Goal: Task Accomplishment & Management: Complete application form

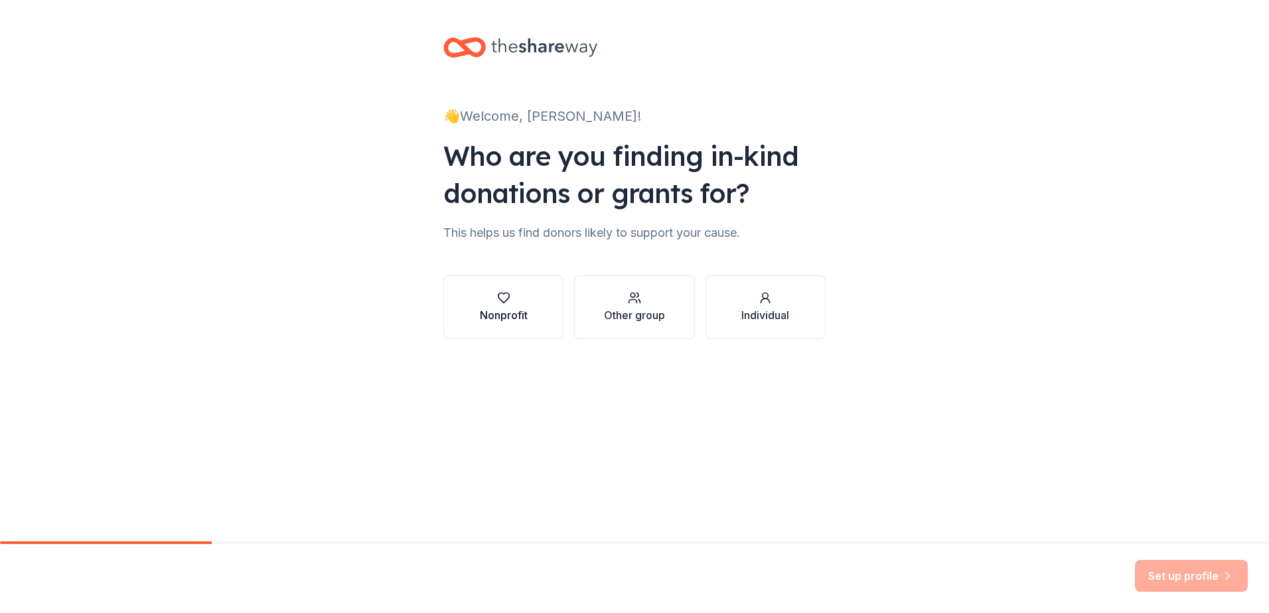
click at [510, 301] on div "button" at bounding box center [504, 297] width 48 height 13
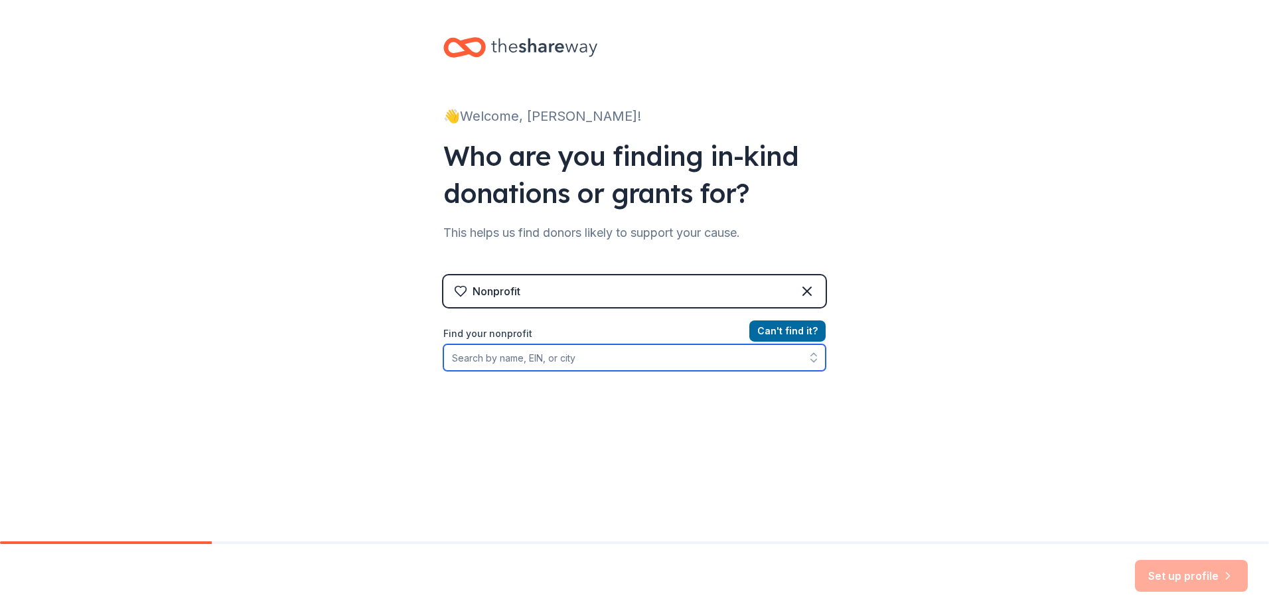
click at [576, 357] on input "Find your nonprofit" at bounding box center [634, 358] width 382 height 27
type input "[US_EMPLOYER_IDENTIFICATION_NUMBER]"
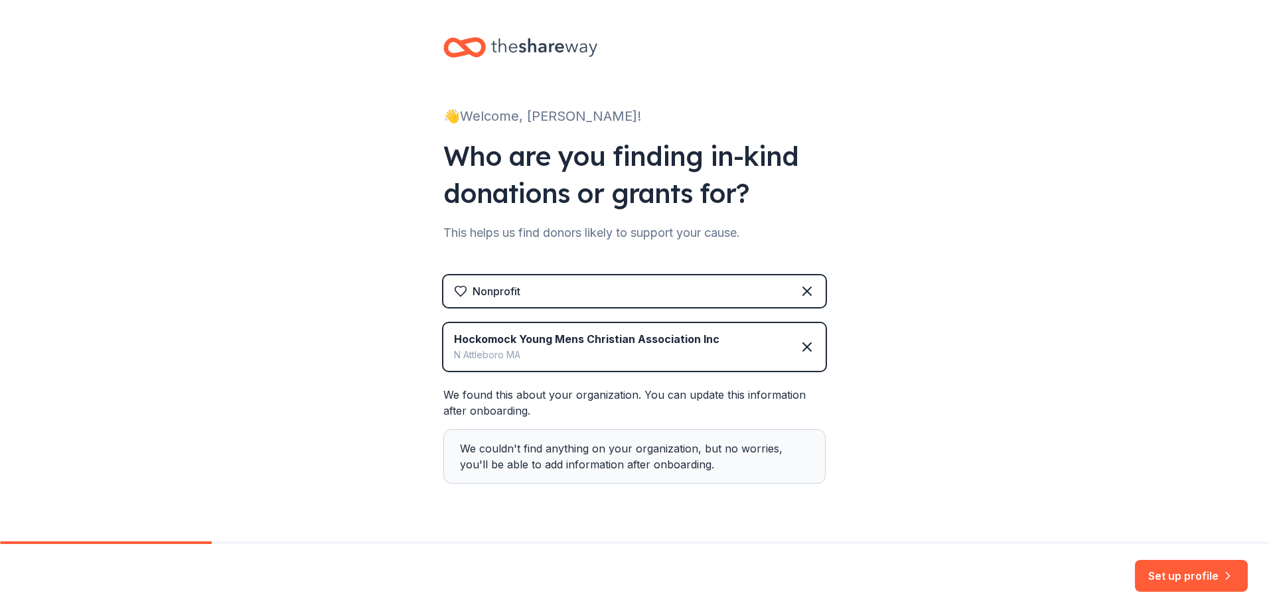
scroll to position [33, 0]
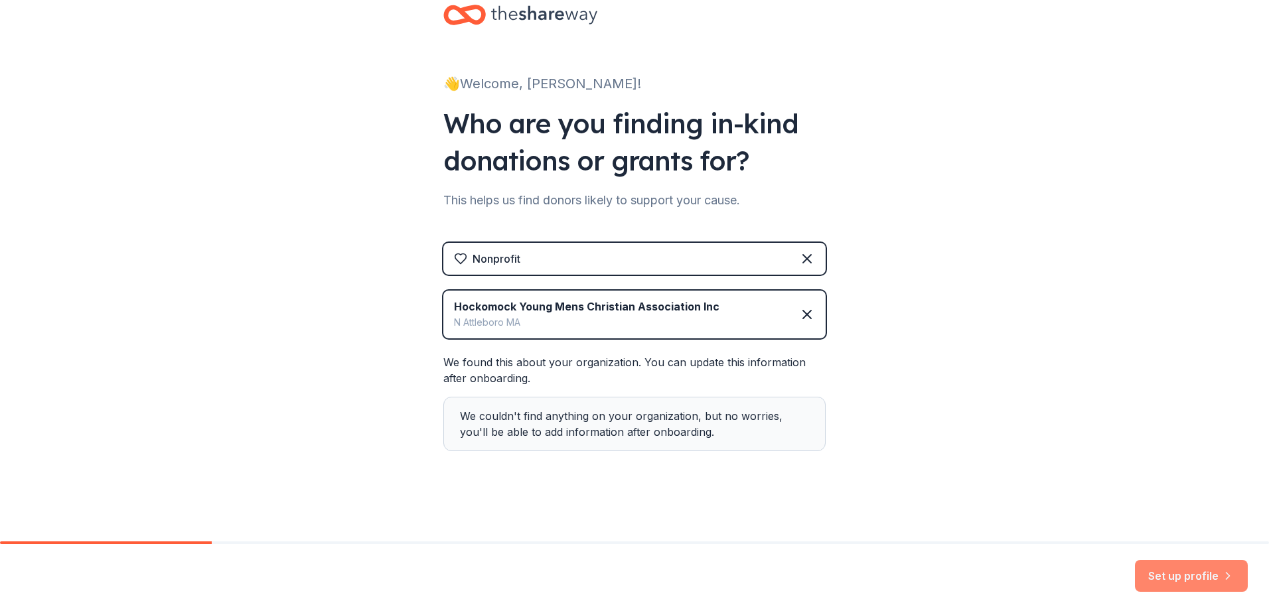
click at [1176, 570] on button "Set up profile" at bounding box center [1191, 576] width 113 height 32
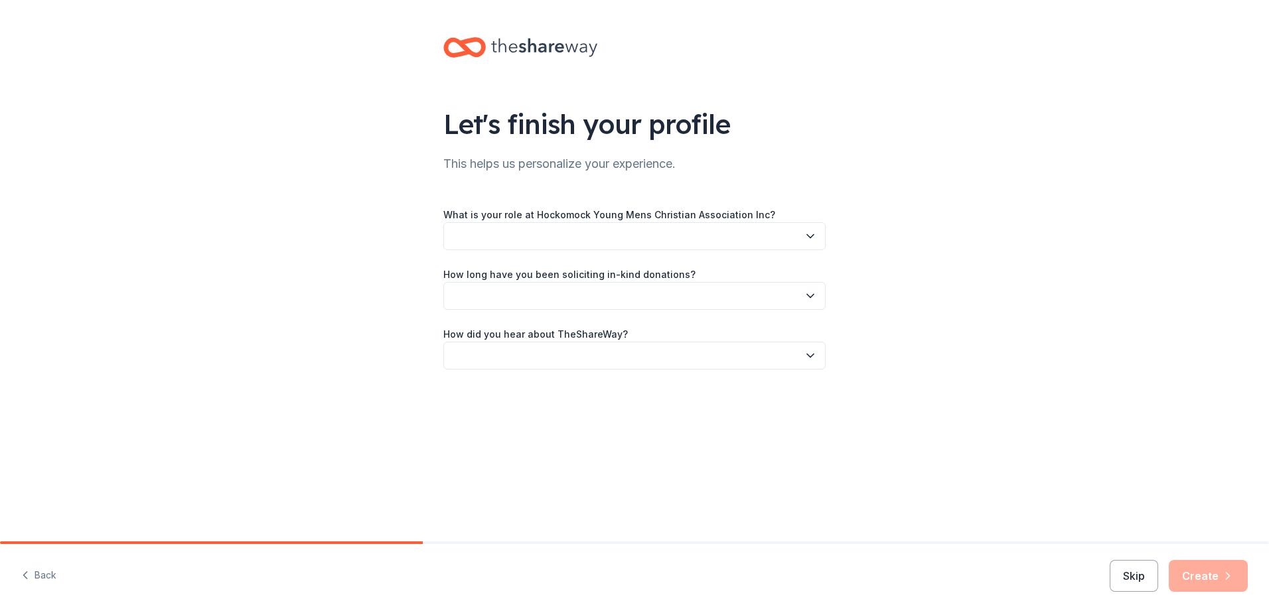
click at [550, 232] on button "button" at bounding box center [634, 236] width 382 height 28
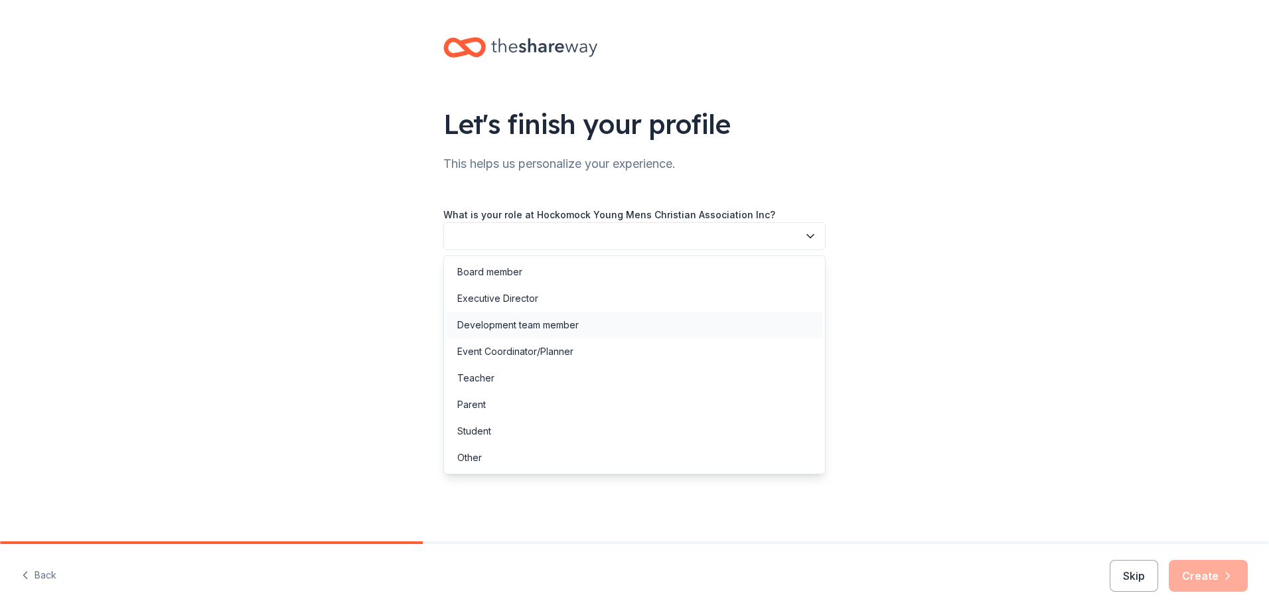
click at [548, 325] on div "Development team member" at bounding box center [517, 325] width 121 height 16
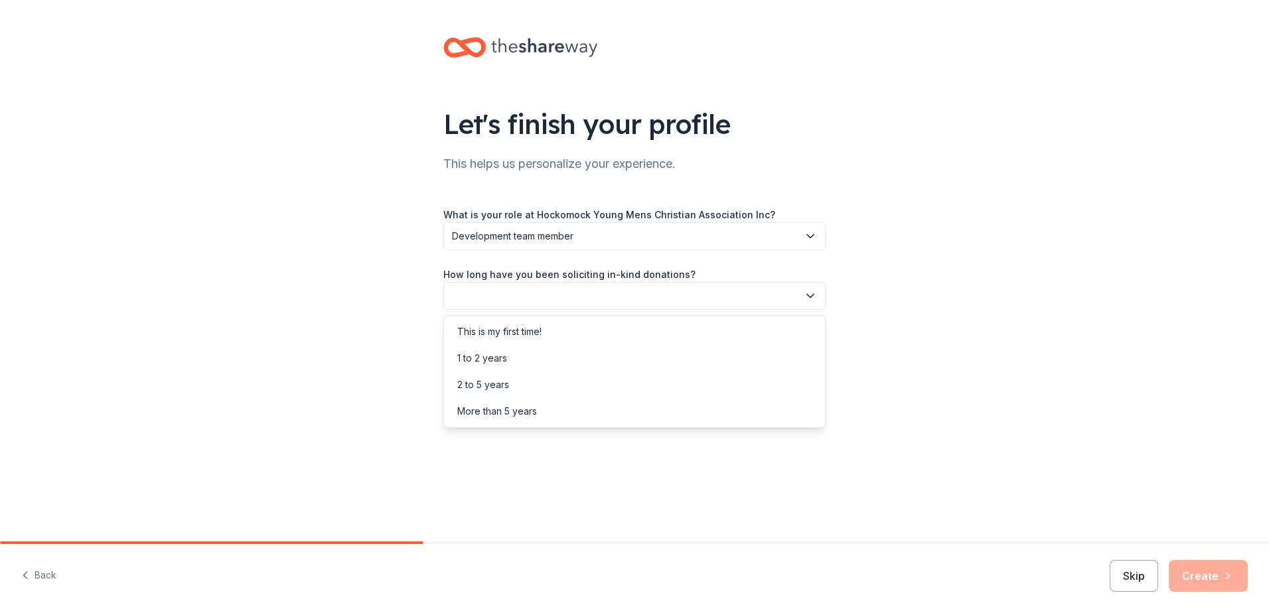
click at [530, 299] on button "button" at bounding box center [634, 296] width 382 height 28
click at [532, 382] on div "2 to 5 years" at bounding box center [635, 385] width 376 height 27
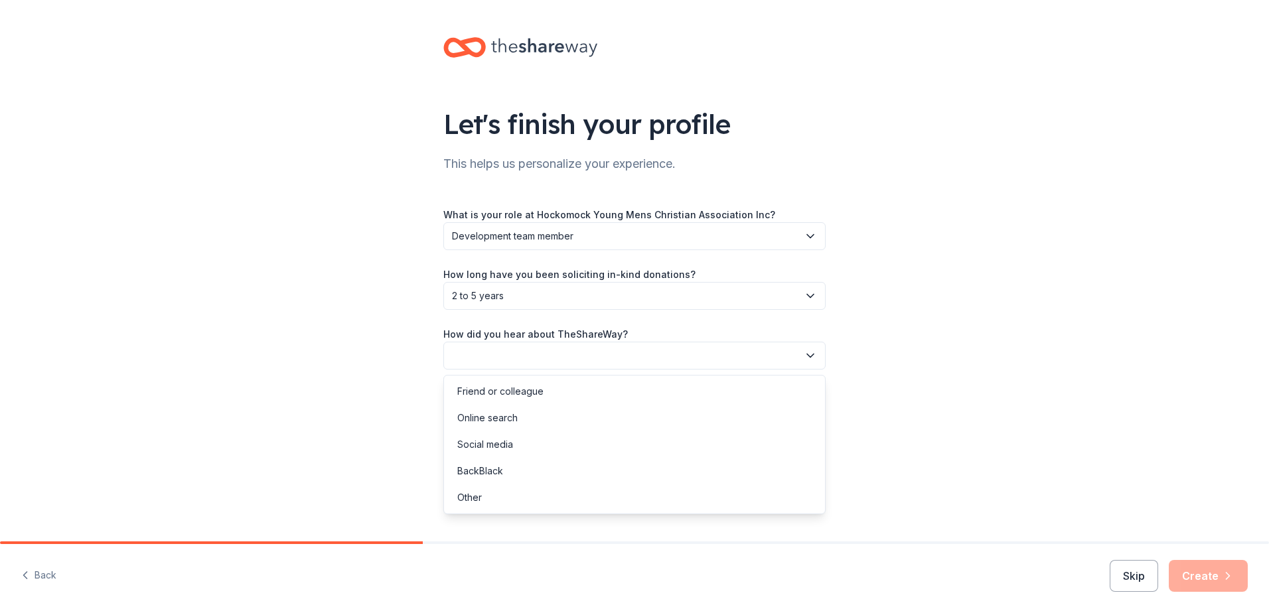
click at [542, 352] on button "button" at bounding box center [634, 356] width 382 height 28
click at [544, 407] on div "Online search" at bounding box center [635, 418] width 376 height 27
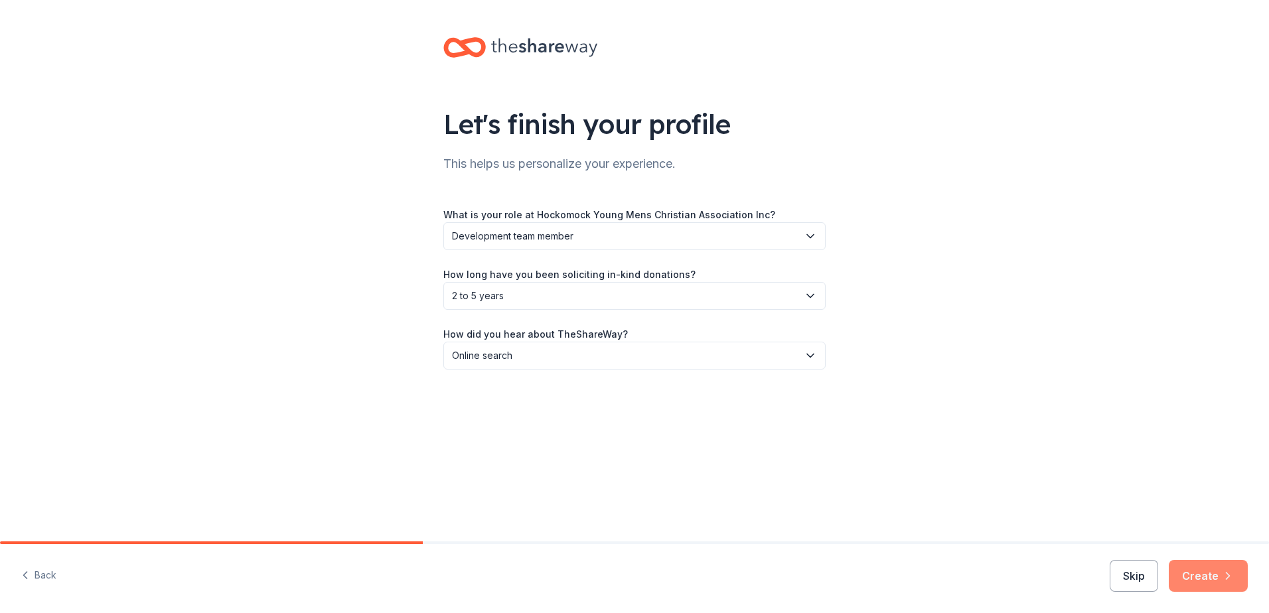
click at [1194, 578] on button "Create" at bounding box center [1208, 576] width 79 height 32
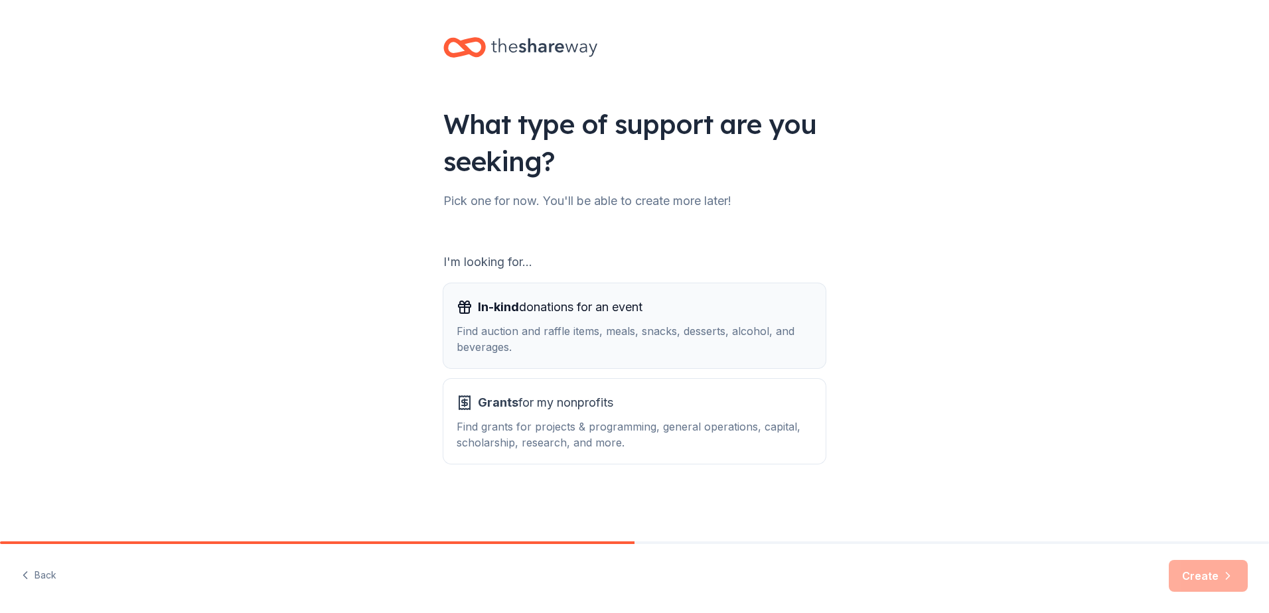
click at [584, 332] on div "Find auction and raffle items, meals, snacks, desserts, alcohol, and beverages." at bounding box center [635, 339] width 356 height 32
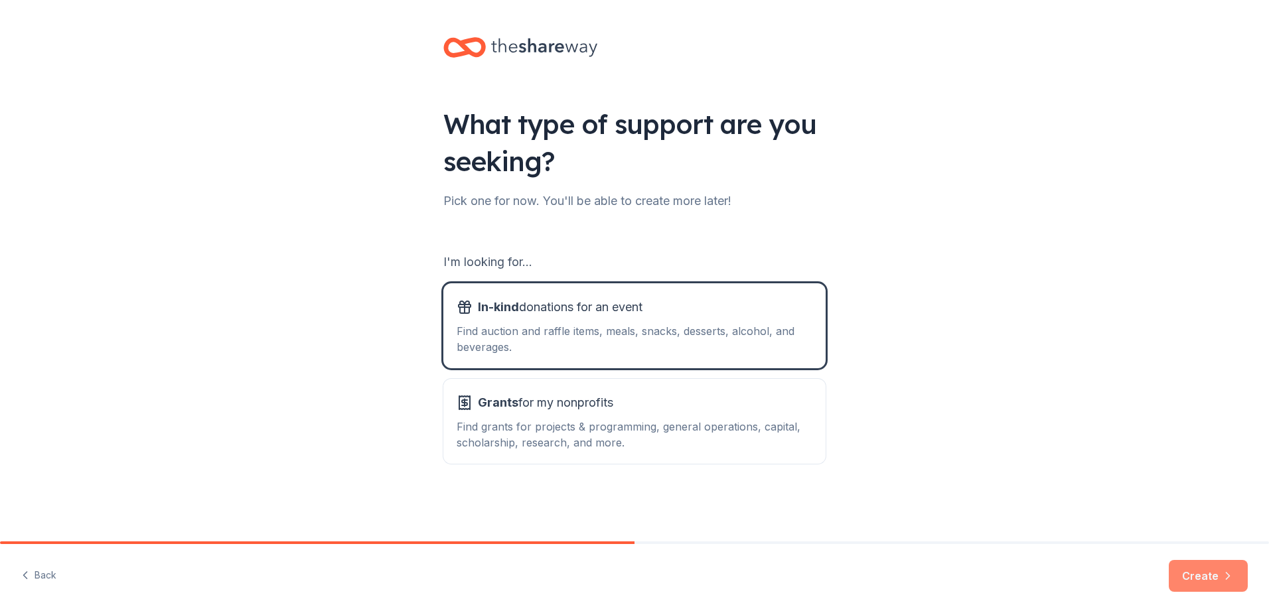
click at [1190, 572] on button "Create" at bounding box center [1208, 576] width 79 height 32
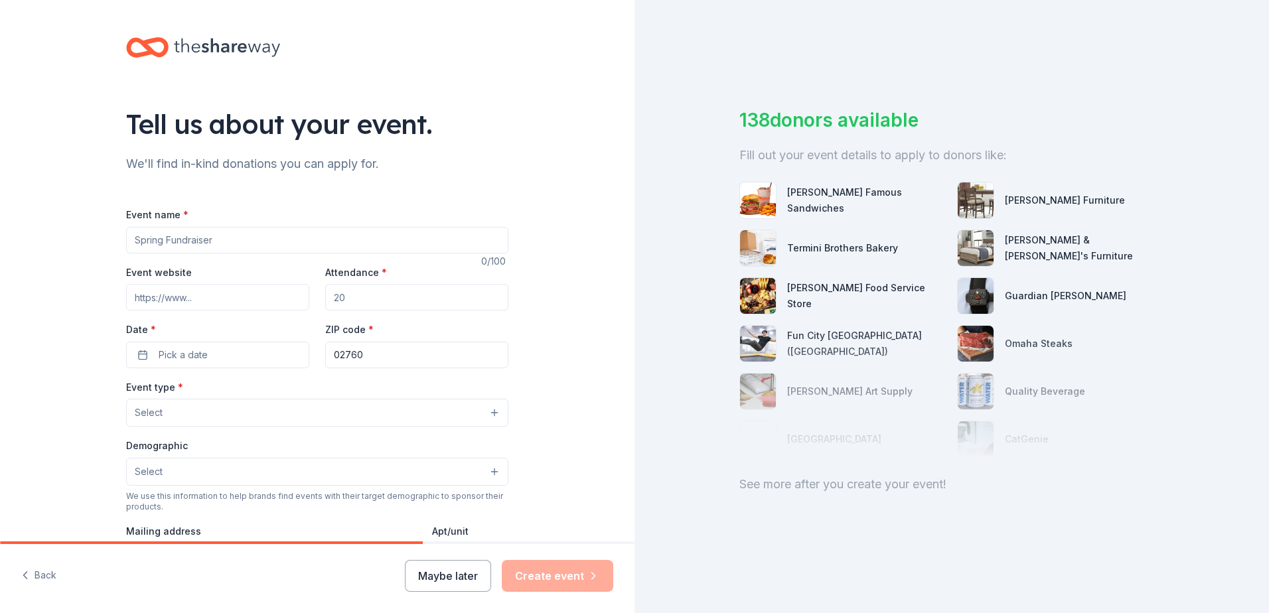
click at [215, 237] on input "Event name *" at bounding box center [317, 240] width 382 height 27
type input "Legends Ball"
click at [165, 294] on input "Event website" at bounding box center [217, 297] width 183 height 27
drag, startPoint x: 354, startPoint y: 301, endPoint x: 279, endPoint y: 301, distance: 75.0
click at [280, 301] on div "Event website Attendance * Date * Pick a date ZIP code * 02760" at bounding box center [317, 316] width 382 height 104
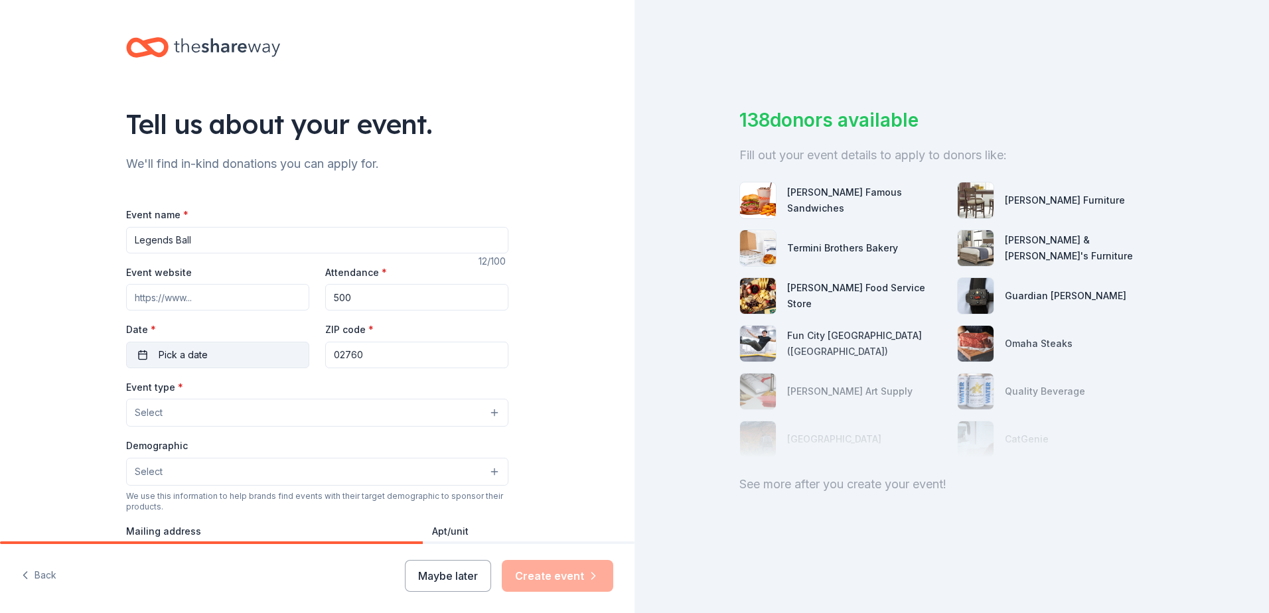
type input "500"
click at [256, 356] on button "Pick a date" at bounding box center [217, 355] width 183 height 27
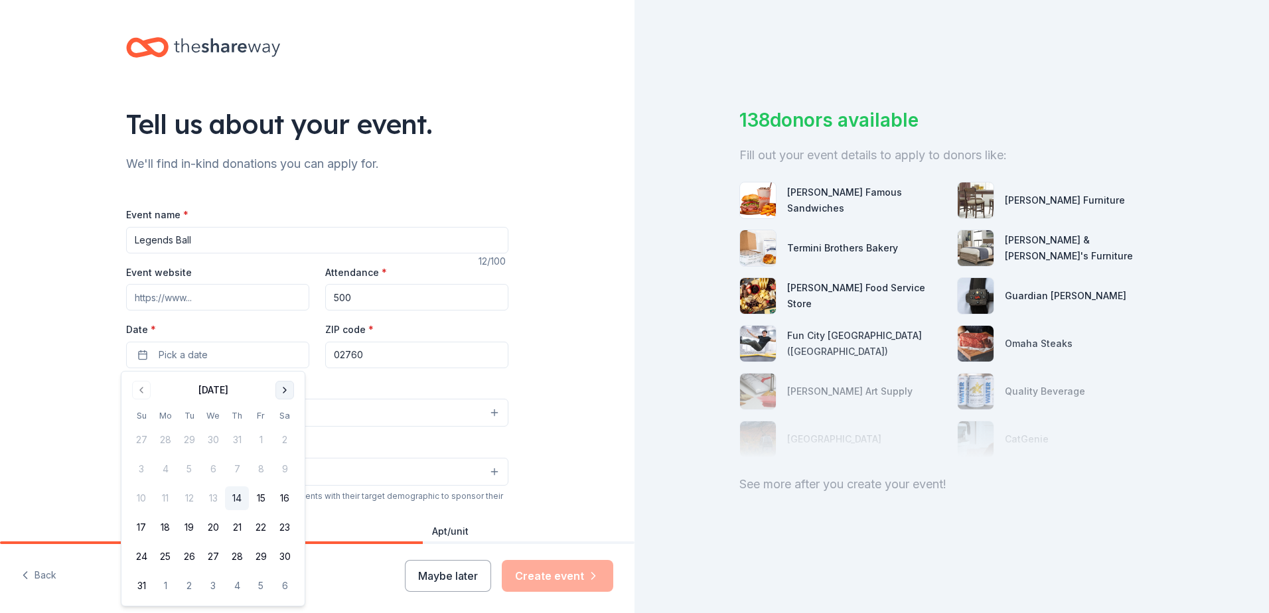
click at [288, 392] on button "Go to next month" at bounding box center [284, 390] width 19 height 19
click at [288, 390] on button "Go to next month" at bounding box center [284, 390] width 19 height 19
click at [146, 386] on button "Go to previous month" at bounding box center [141, 390] width 19 height 19
click at [189, 523] on button "21" at bounding box center [189, 528] width 24 height 24
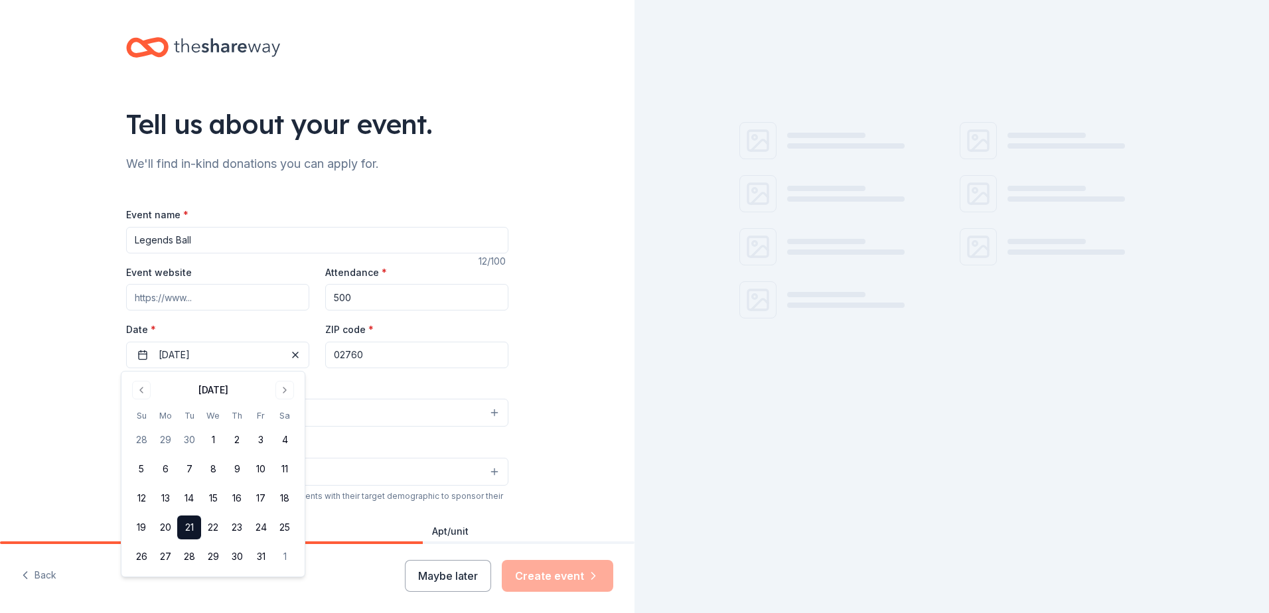
click at [382, 360] on input "02760" at bounding box center [416, 355] width 183 height 27
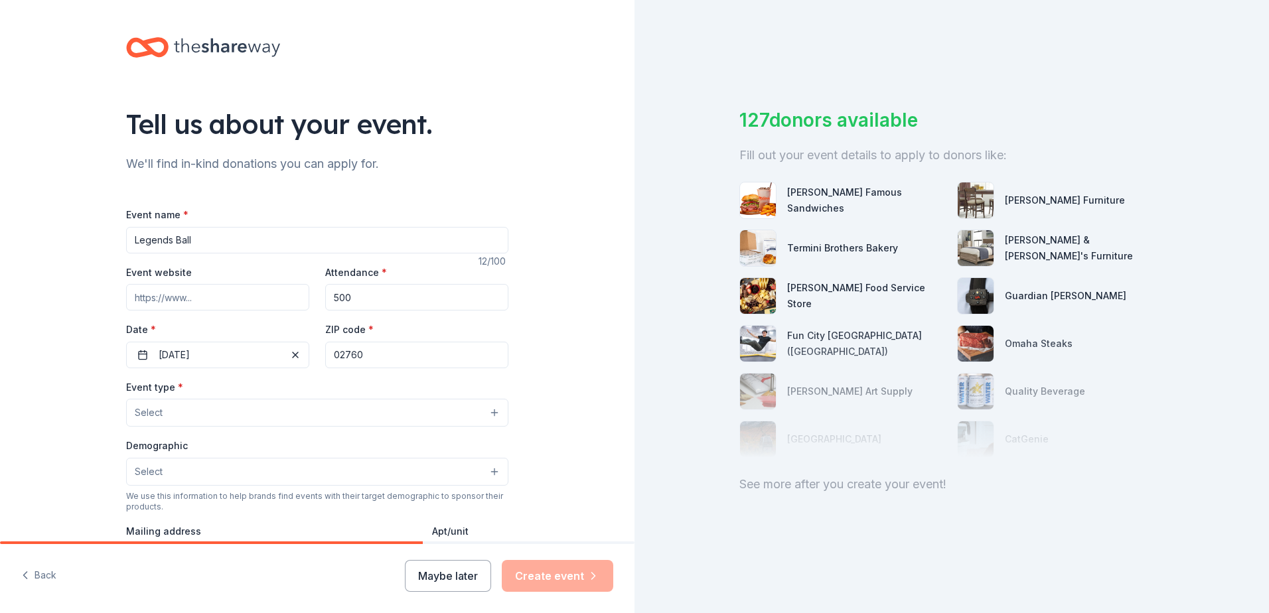
click at [208, 409] on button "Select" at bounding box center [317, 413] width 382 height 28
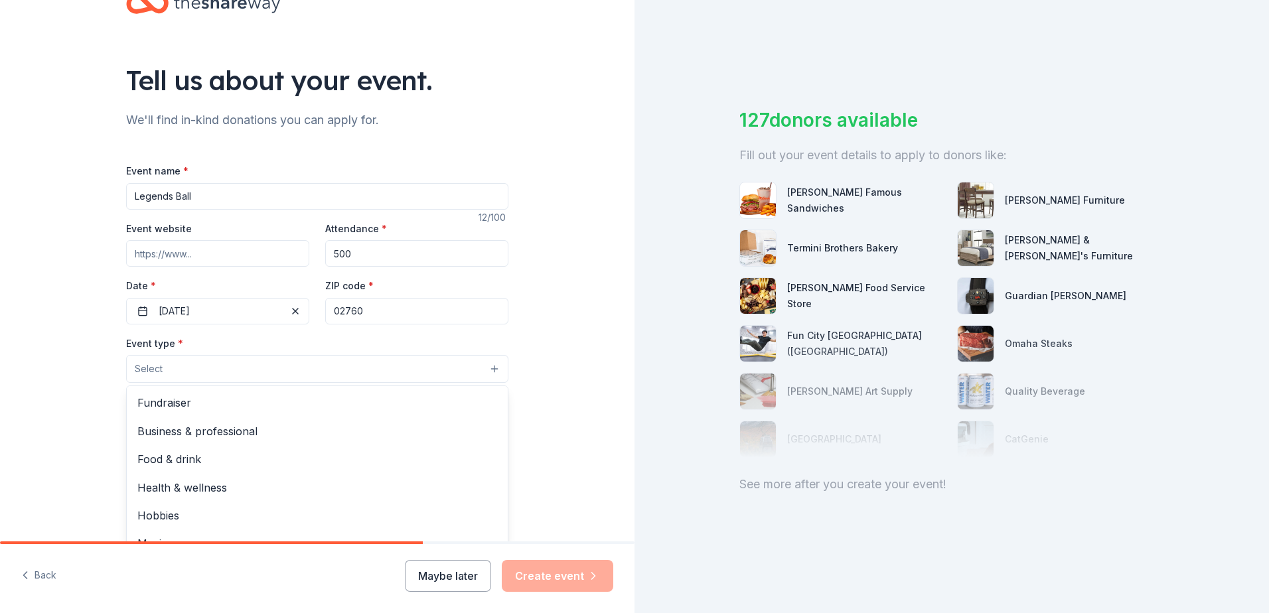
scroll to position [66, 0]
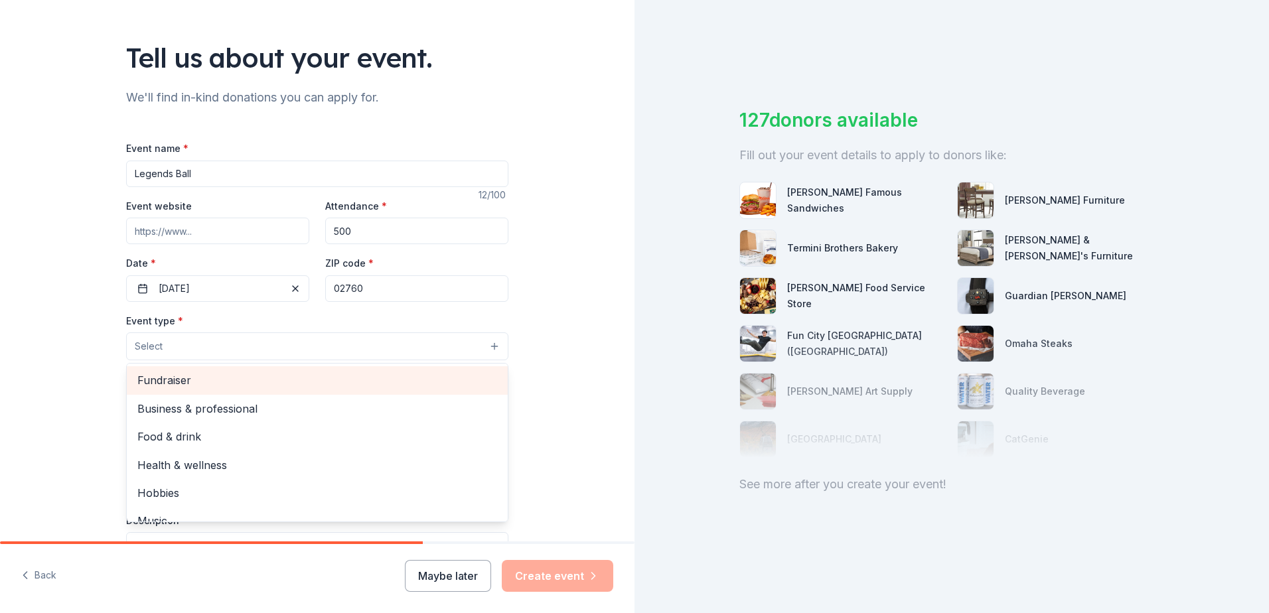
click at [161, 383] on span "Fundraiser" at bounding box center [317, 380] width 360 height 17
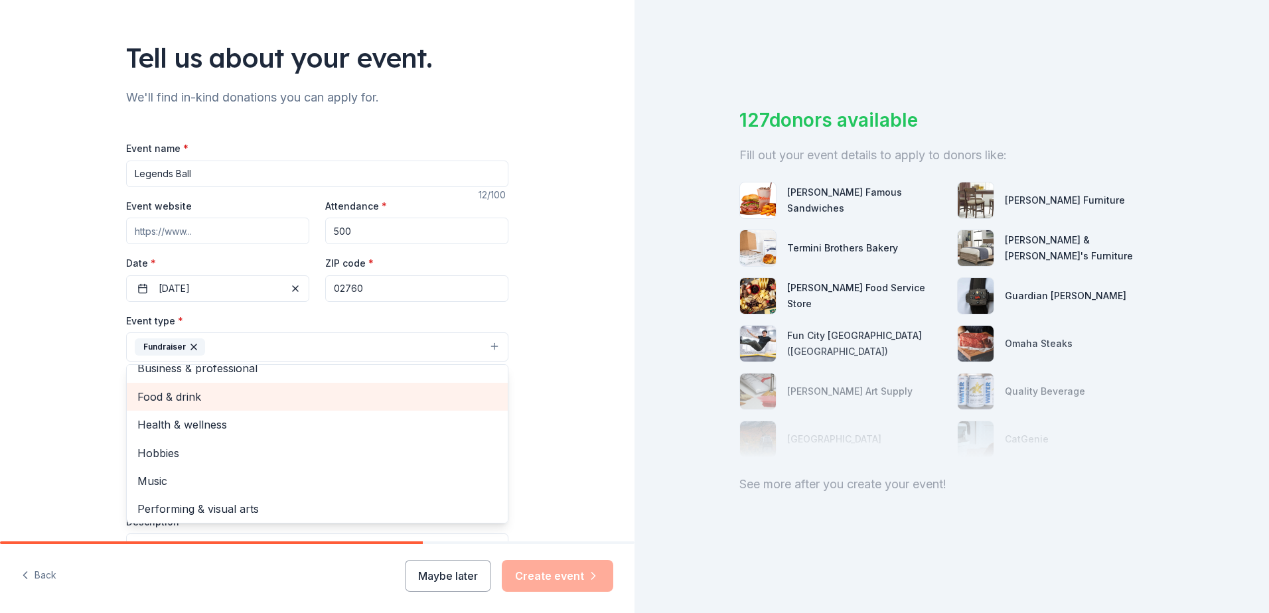
scroll to position [16, 0]
click at [574, 372] on div "Tell us about your event. We'll find in-kind donations you can apply for. Event…" at bounding box center [317, 376] width 635 height 885
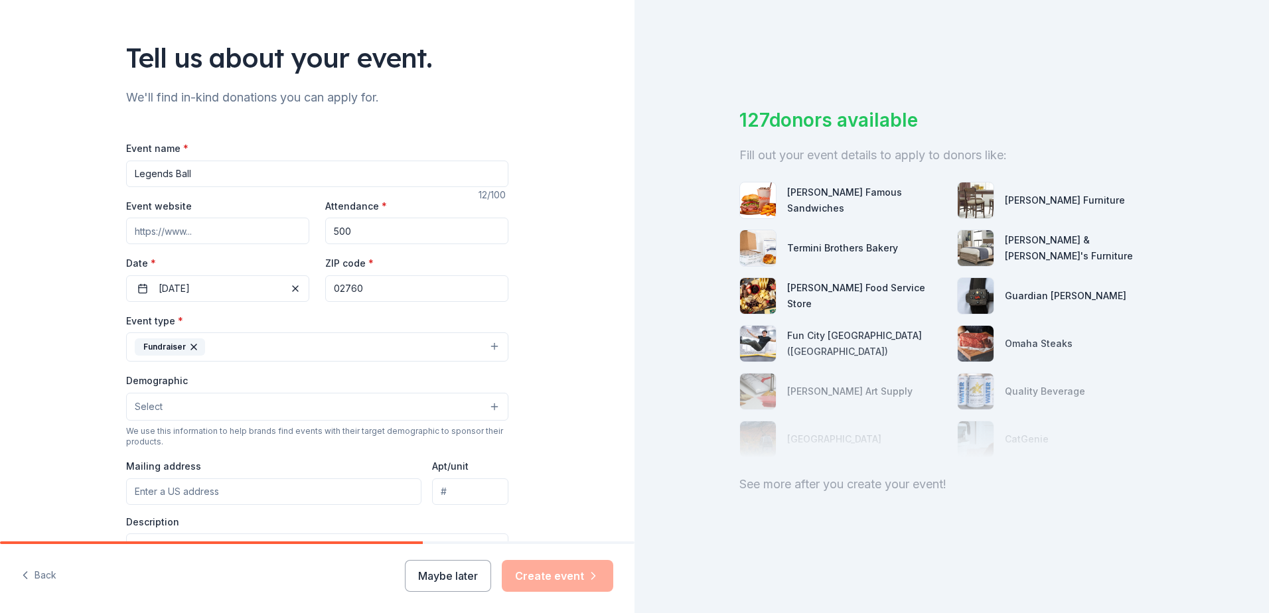
click at [283, 408] on button "Select" at bounding box center [317, 407] width 382 height 28
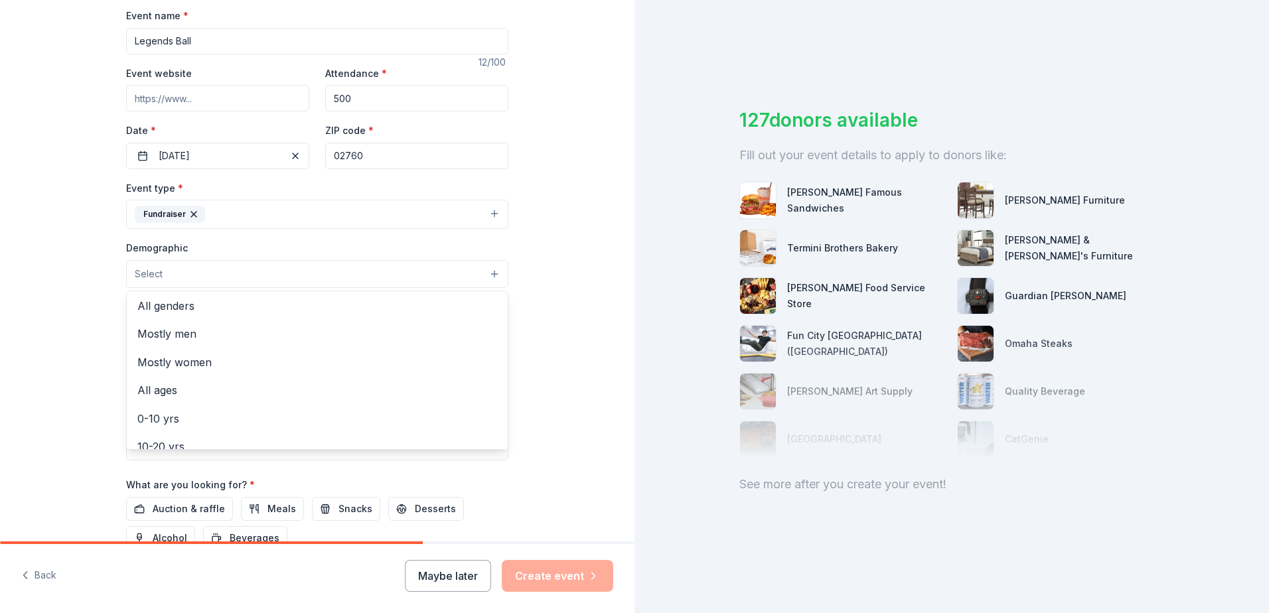
scroll to position [0, 0]
click at [191, 317] on span "All genders" at bounding box center [317, 307] width 360 height 17
click at [60, 355] on div "Tell us about your event. We'll find in-kind donations you can apply for. Event…" at bounding box center [317, 244] width 635 height 886
click at [236, 287] on button "All genders" at bounding box center [317, 274] width 382 height 29
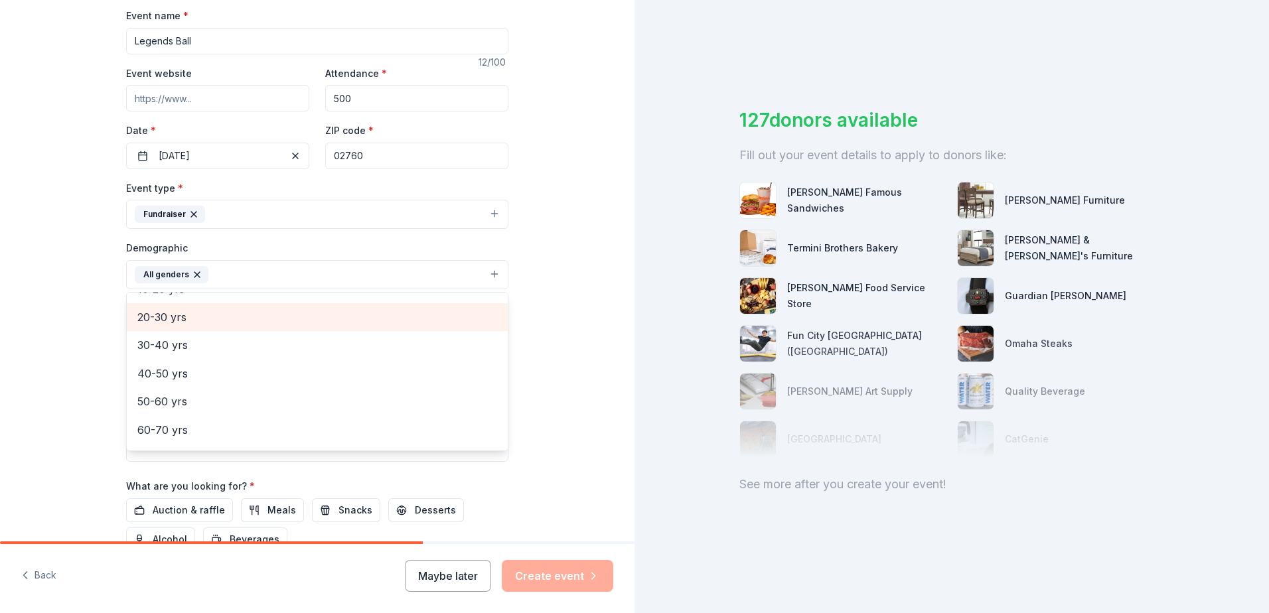
click at [180, 321] on span "20-30 yrs" at bounding box center [317, 317] width 360 height 17
click at [179, 324] on span "30-40 yrs" at bounding box center [317, 317] width 360 height 17
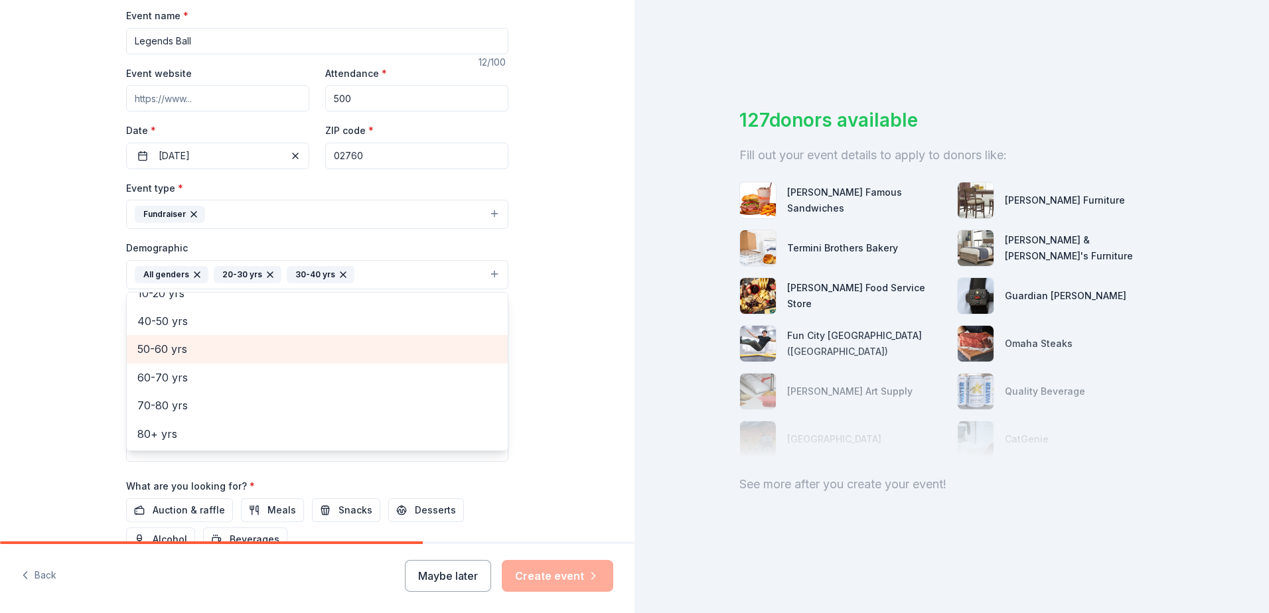
click at [198, 343] on span "50-60 yrs" at bounding box center [317, 349] width 360 height 17
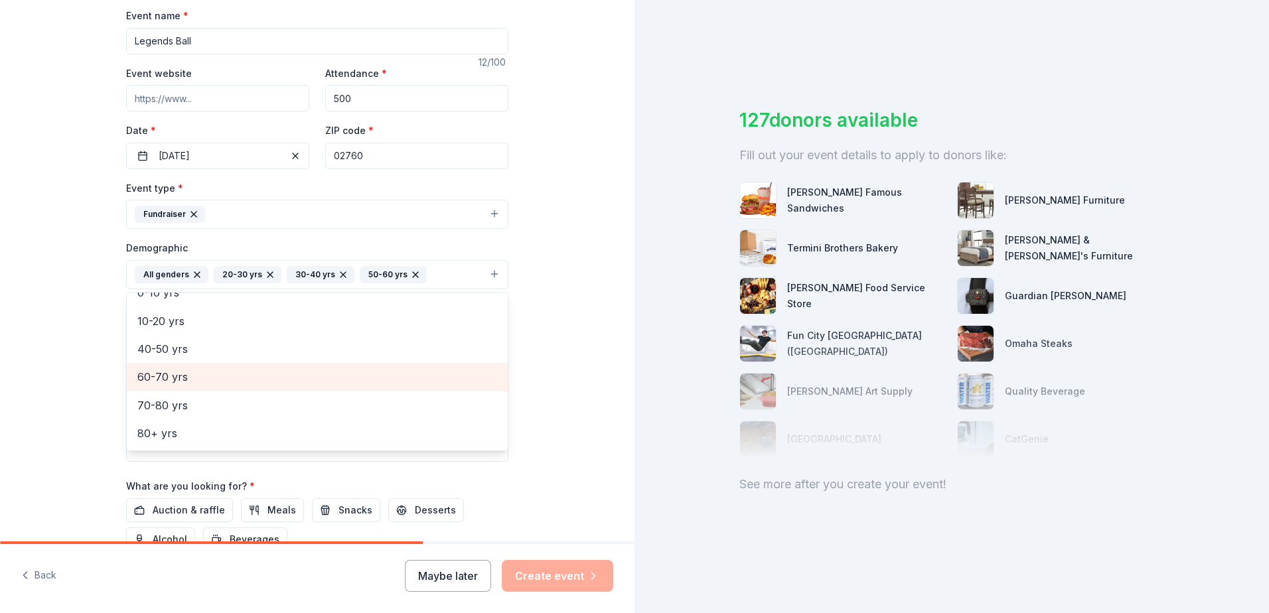
click at [191, 368] on span "60-70 yrs" at bounding box center [317, 376] width 360 height 17
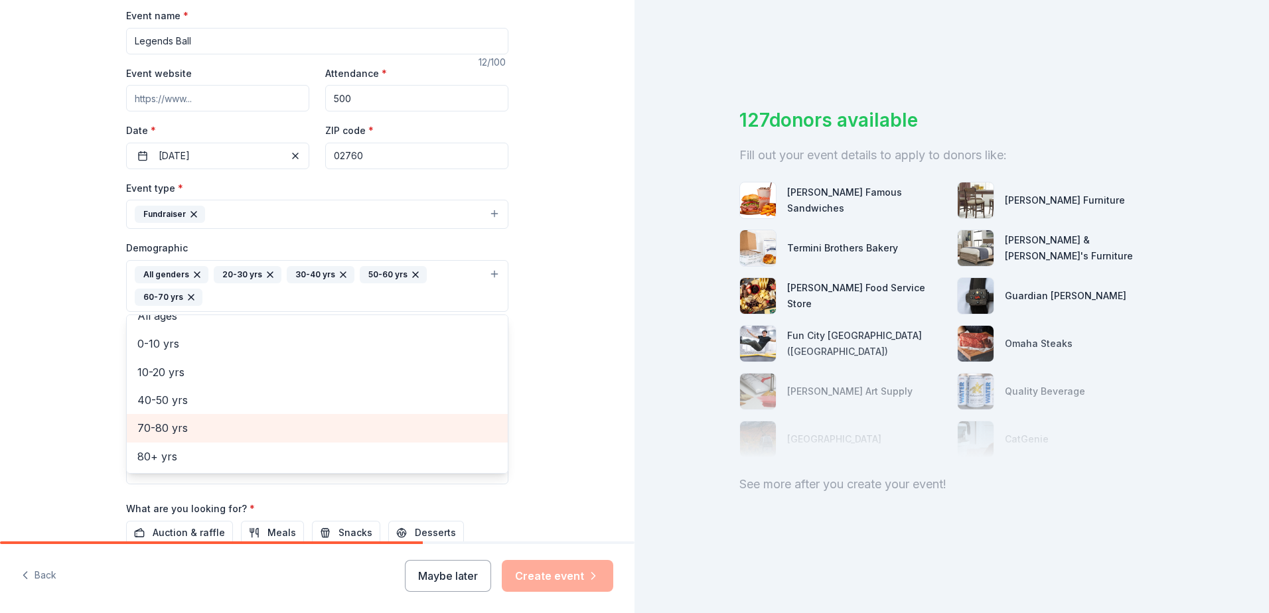
click at [191, 425] on span "70-80 yrs" at bounding box center [317, 428] width 360 height 17
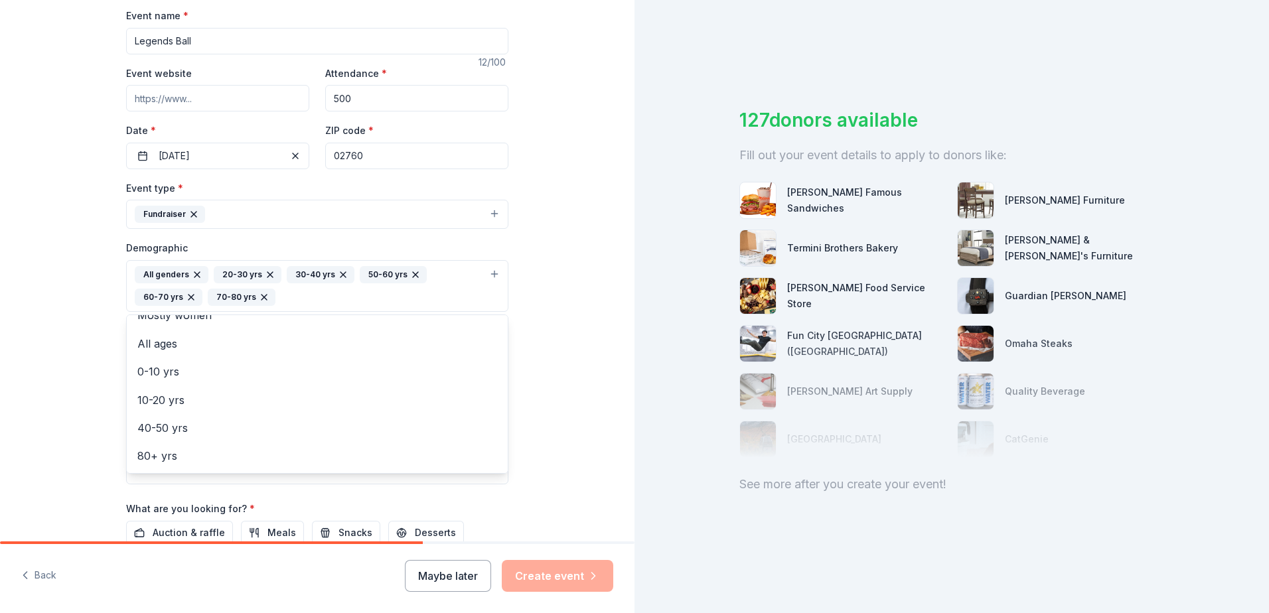
click at [80, 368] on div "Tell us about your event. We'll find in-kind donations you can apply for. Event…" at bounding box center [317, 255] width 635 height 909
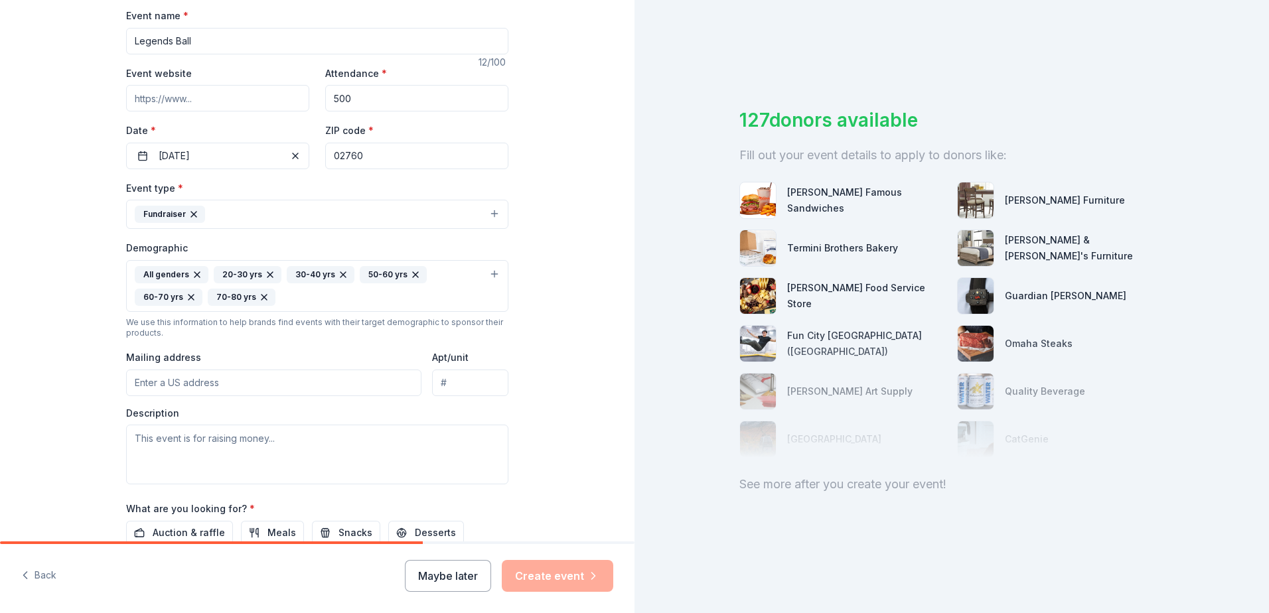
click at [174, 376] on input "Mailing address" at bounding box center [273, 383] width 295 height 27
type input "300 Elmwood St."
drag, startPoint x: 436, startPoint y: 388, endPoint x: 780, endPoint y: 422, distance: 345.6
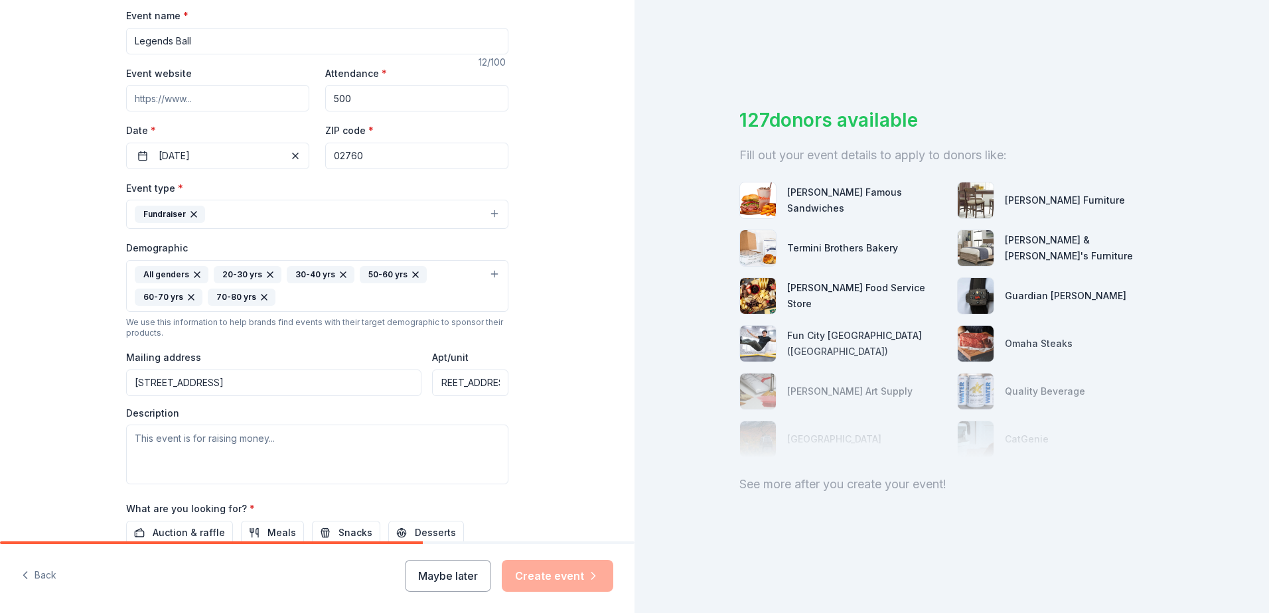
click at [777, 422] on div "Tell us about your event. We'll find in-kind donations you can apply for. Event…" at bounding box center [634, 306] width 1269 height 613
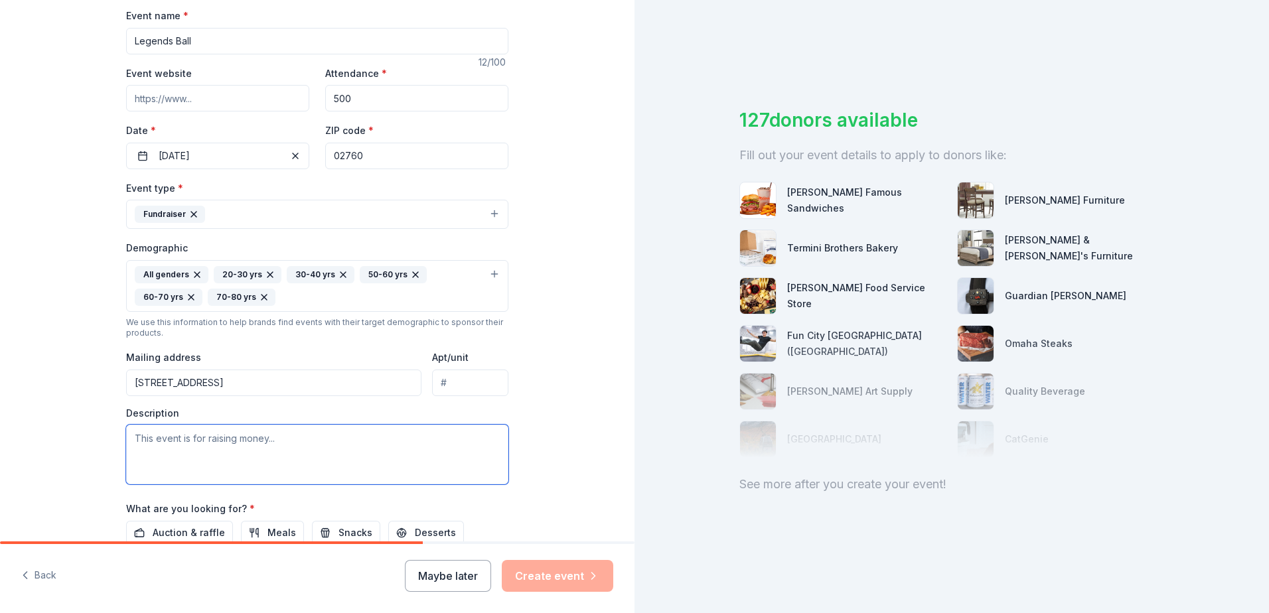
click at [353, 452] on textarea at bounding box center [317, 455] width 382 height 60
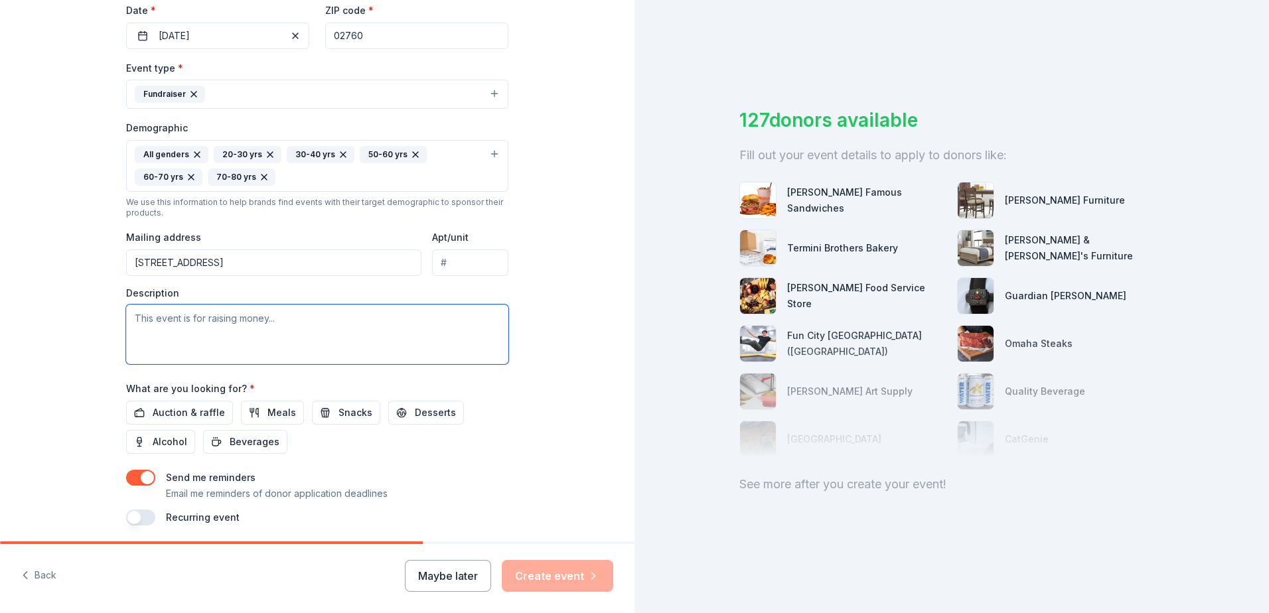
scroll to position [367, 0]
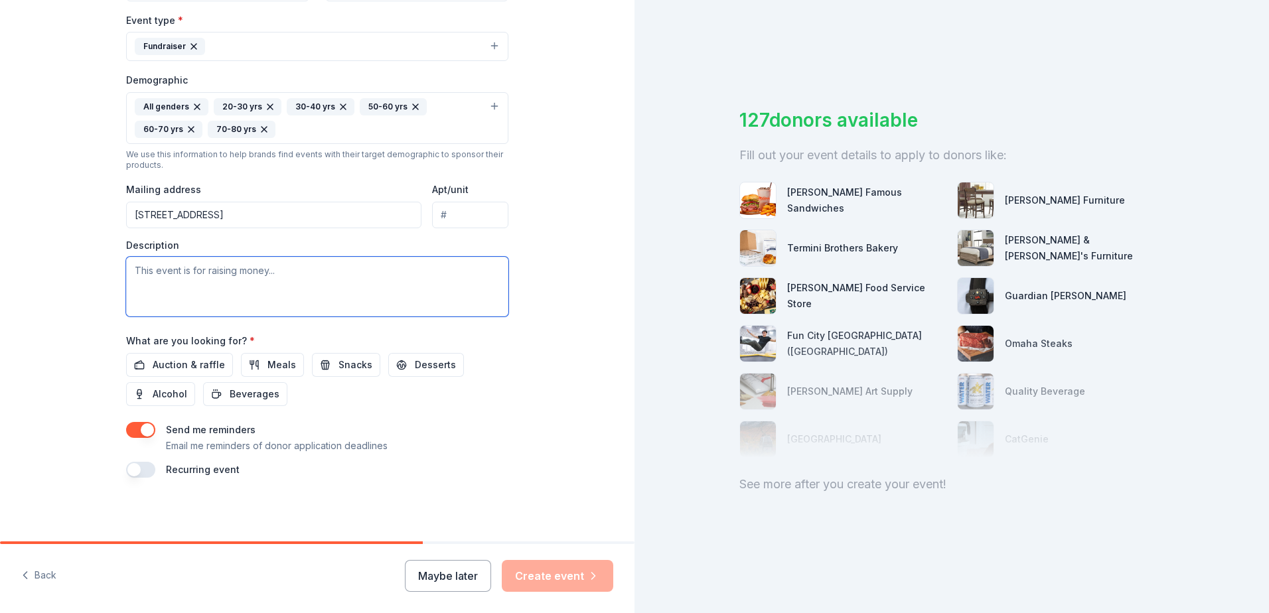
click at [181, 283] on textarea at bounding box center [317, 287] width 382 height 60
paste textarea "This impactful event raises critical funds for our Y’s life-changing Integratio…"
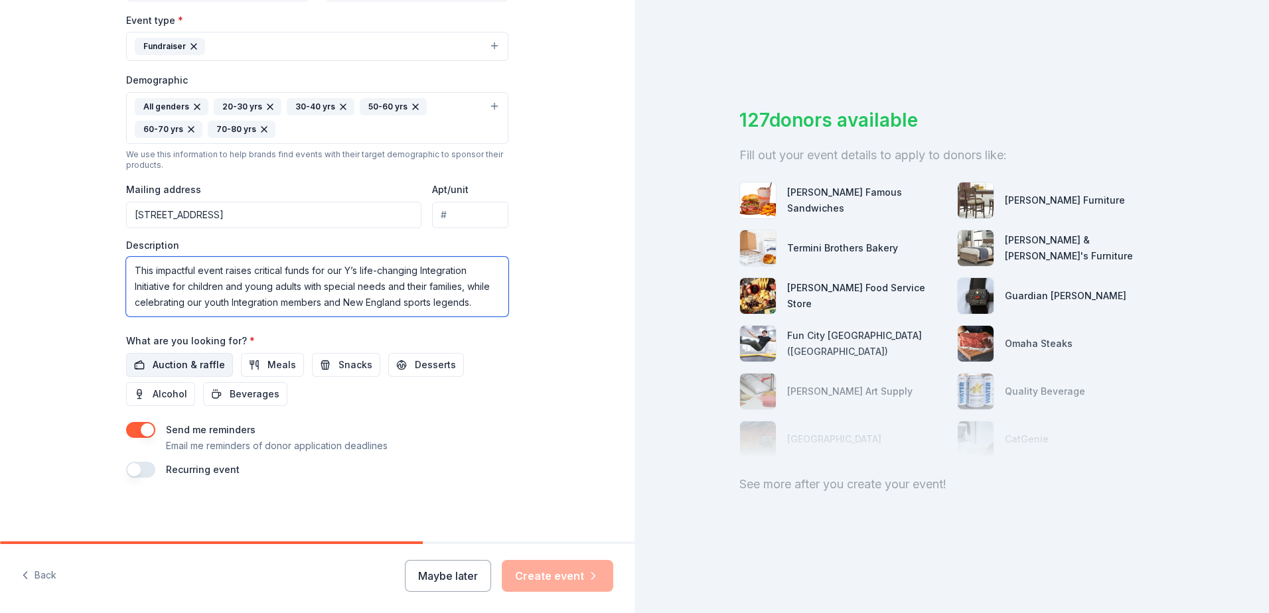
type textarea "This impactful event raises critical funds for our Y’s life-changing Integratio…"
click at [156, 364] on span "Auction & raffle" at bounding box center [189, 365] width 72 height 16
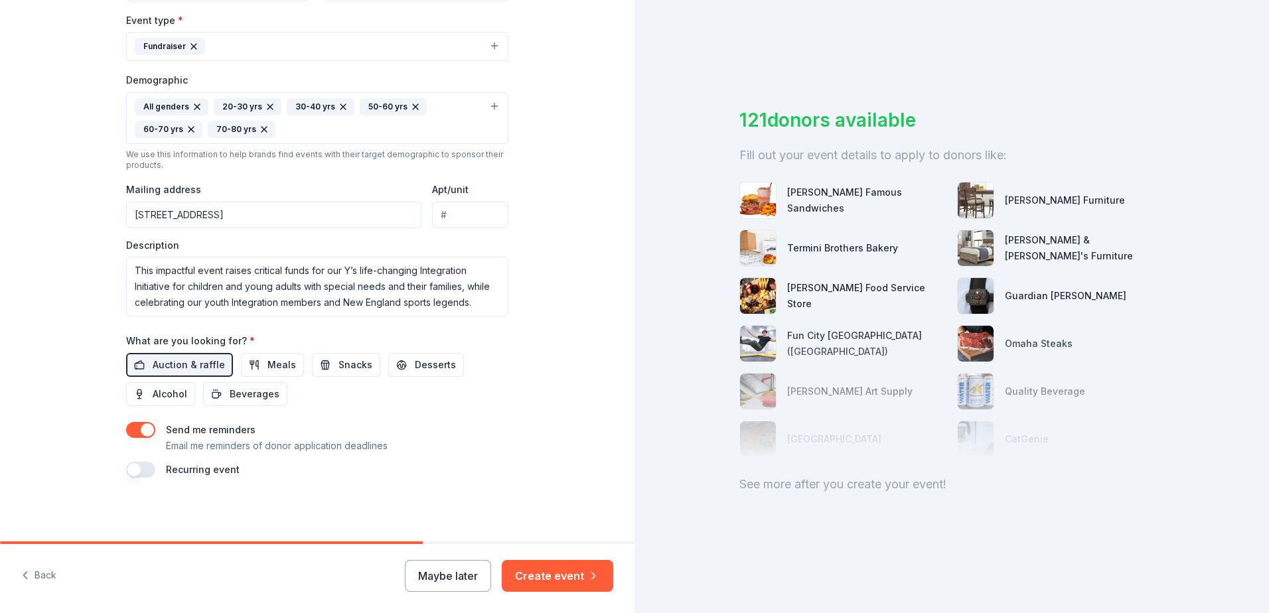
click at [144, 470] on button "button" at bounding box center [140, 470] width 29 height 16
click at [531, 570] on button "Create event" at bounding box center [558, 576] width 112 height 32
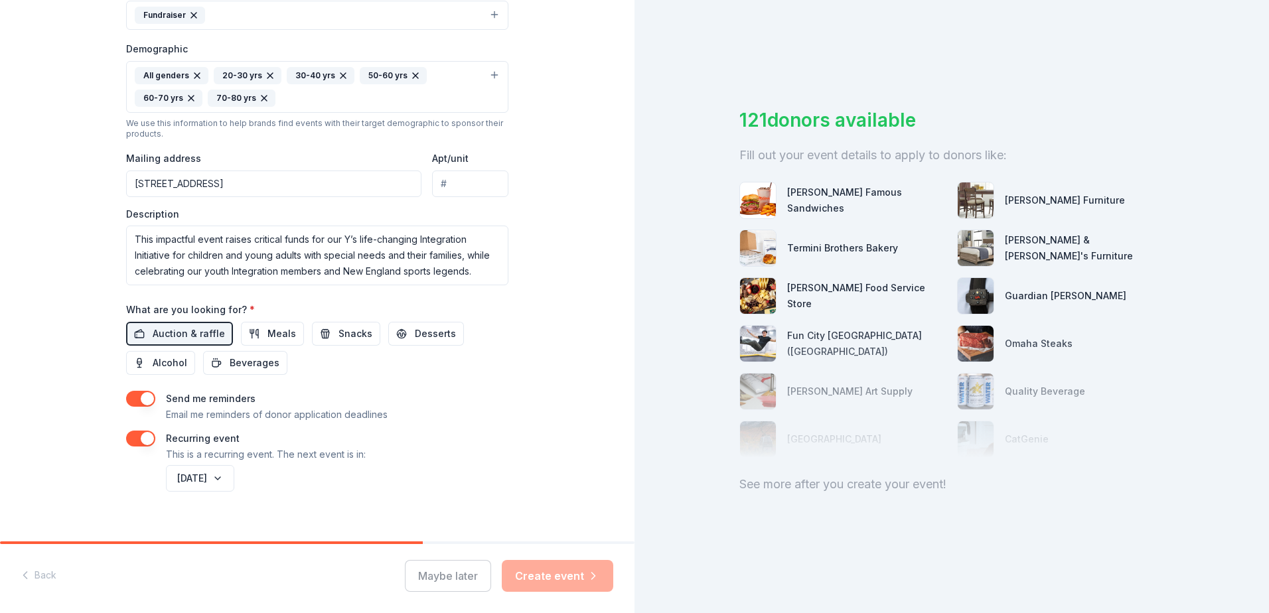
scroll to position [415, 0]
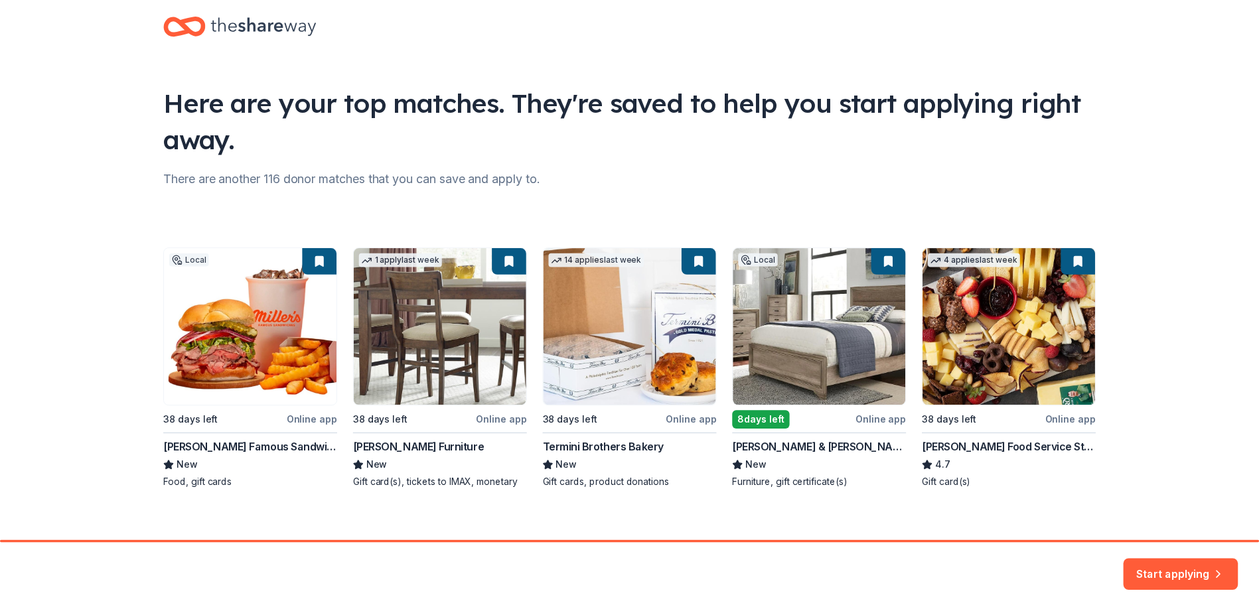
scroll to position [35, 0]
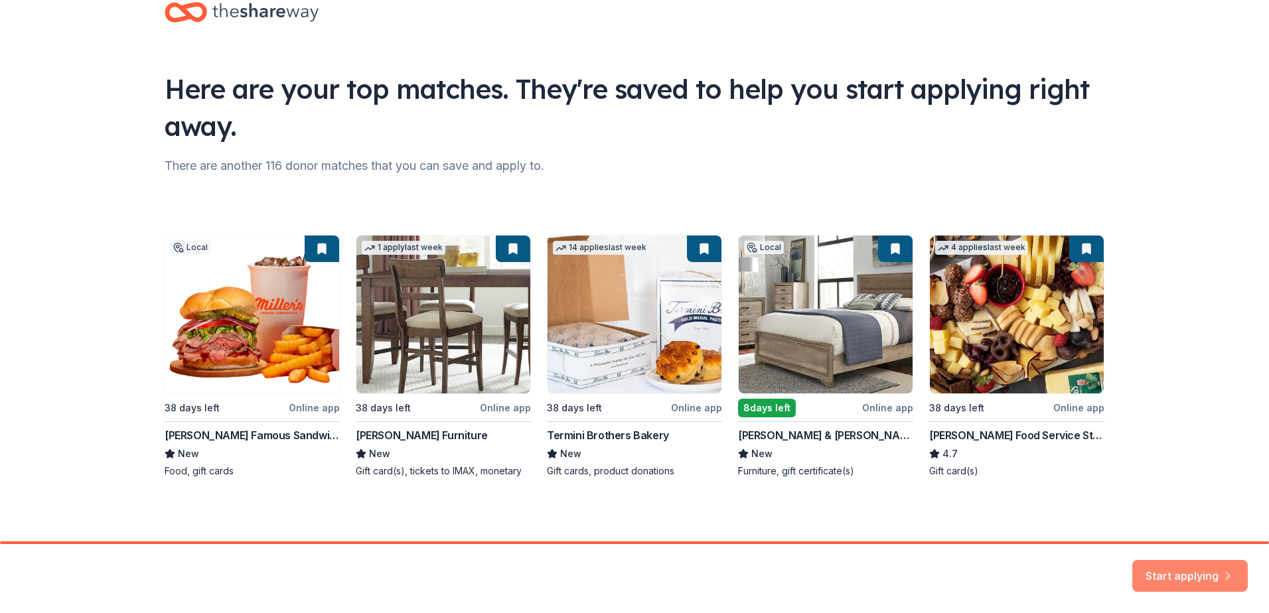
click at [1164, 566] on button "Start applying" at bounding box center [1190, 568] width 116 height 32
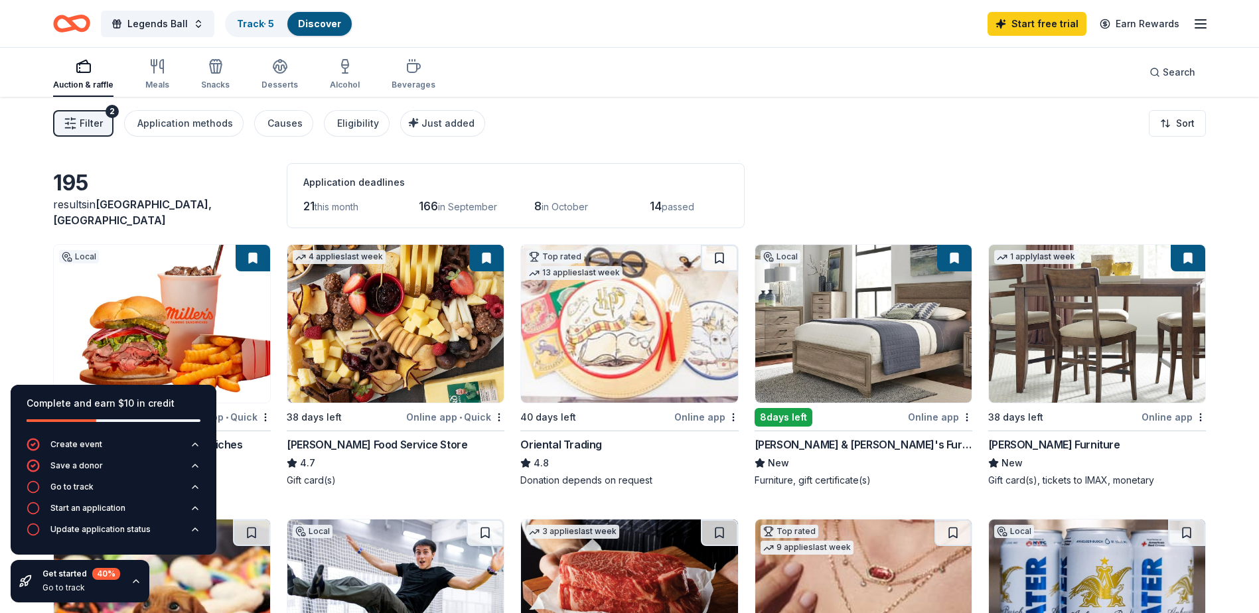
click at [627, 44] on div "Legends Ball Track · 5 Discover Start free trial Earn Rewards" at bounding box center [629, 23] width 1259 height 47
click at [185, 125] on div "Application methods" at bounding box center [185, 124] width 96 height 16
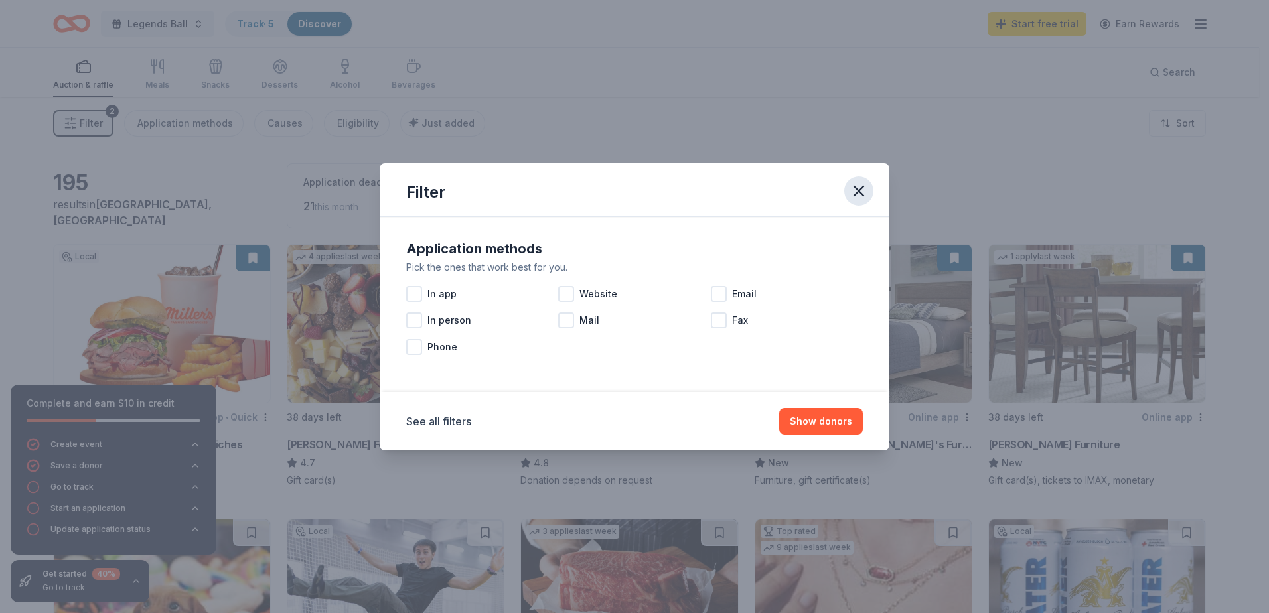
click at [858, 196] on icon "button" at bounding box center [859, 191] width 19 height 19
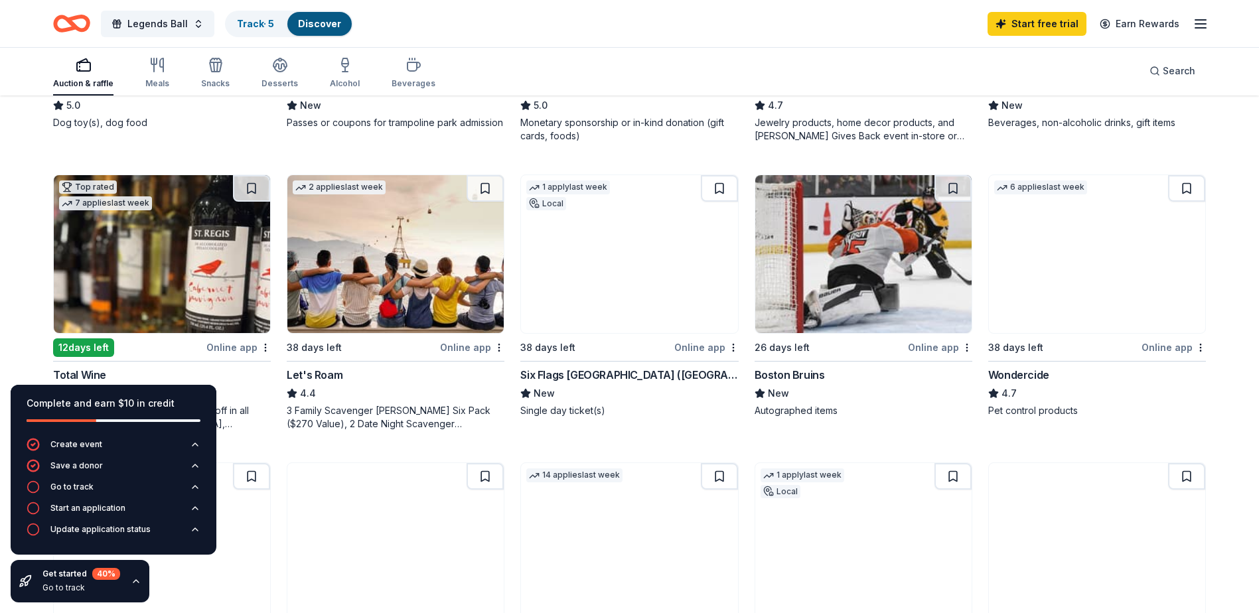
scroll to position [664, 0]
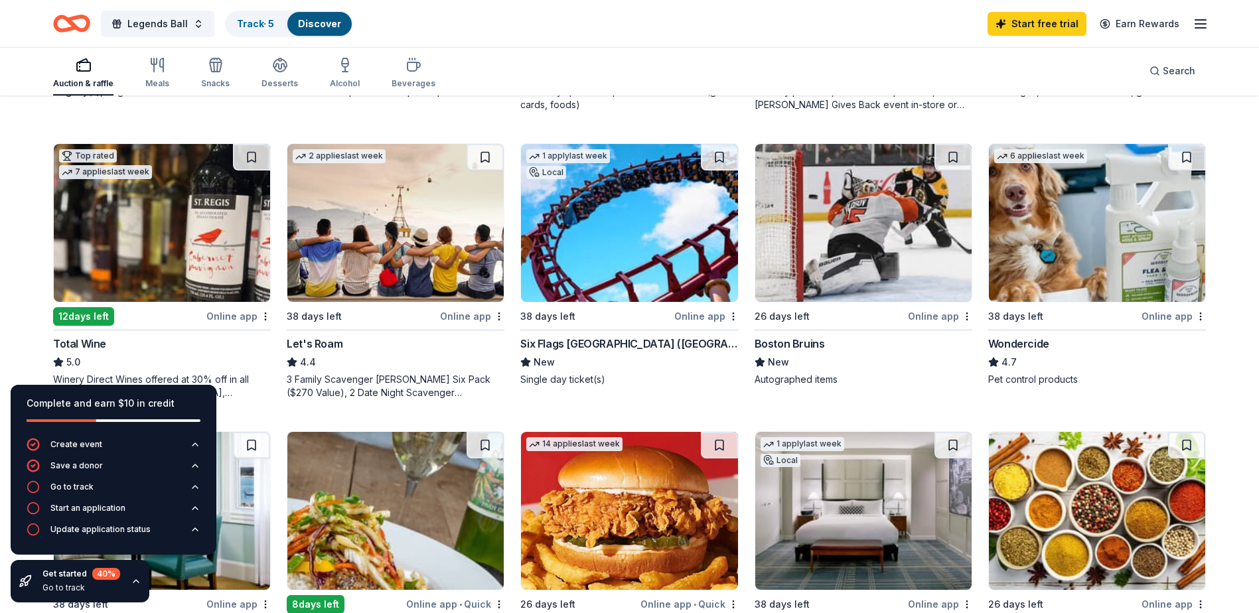
click at [373, 373] on div "3 Family Scavenger [PERSON_NAME] Six Pack ($270 Value), 2 Date Night Scavenger …" at bounding box center [396, 386] width 218 height 27
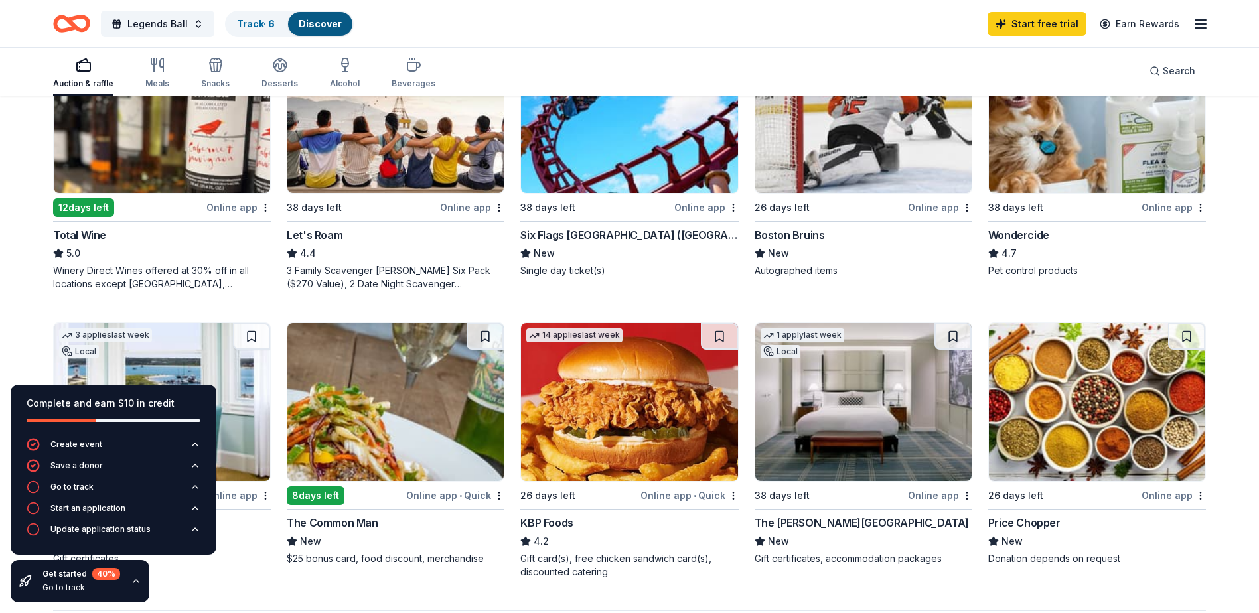
scroll to position [730, 0]
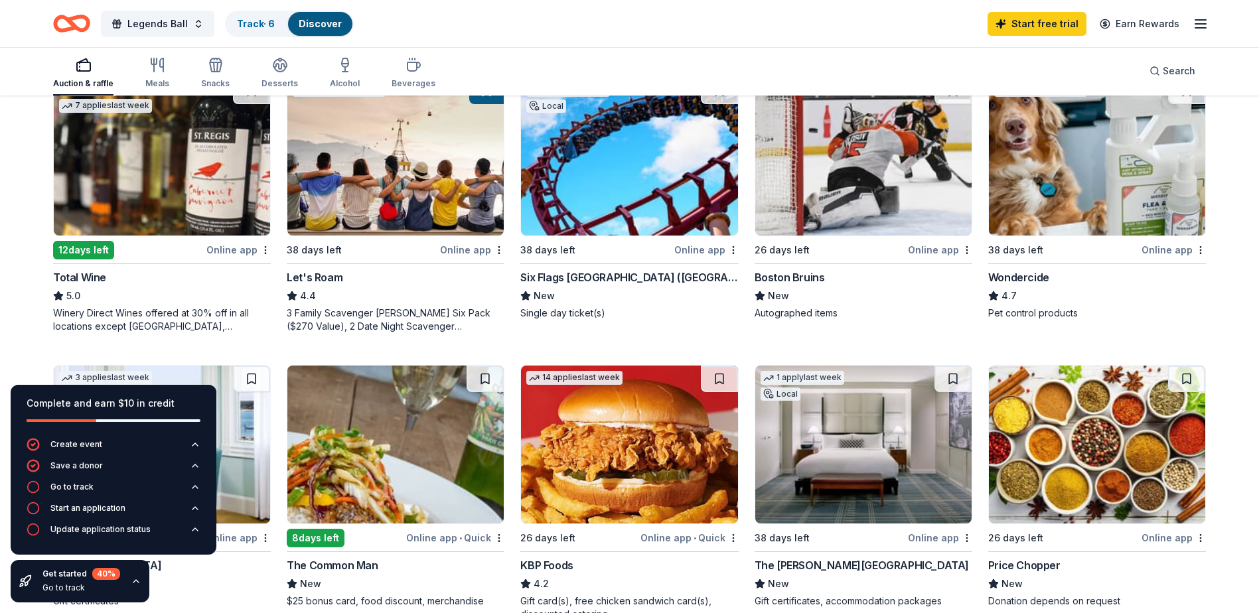
click at [80, 83] on div "Auction & raffle" at bounding box center [83, 83] width 60 height 11
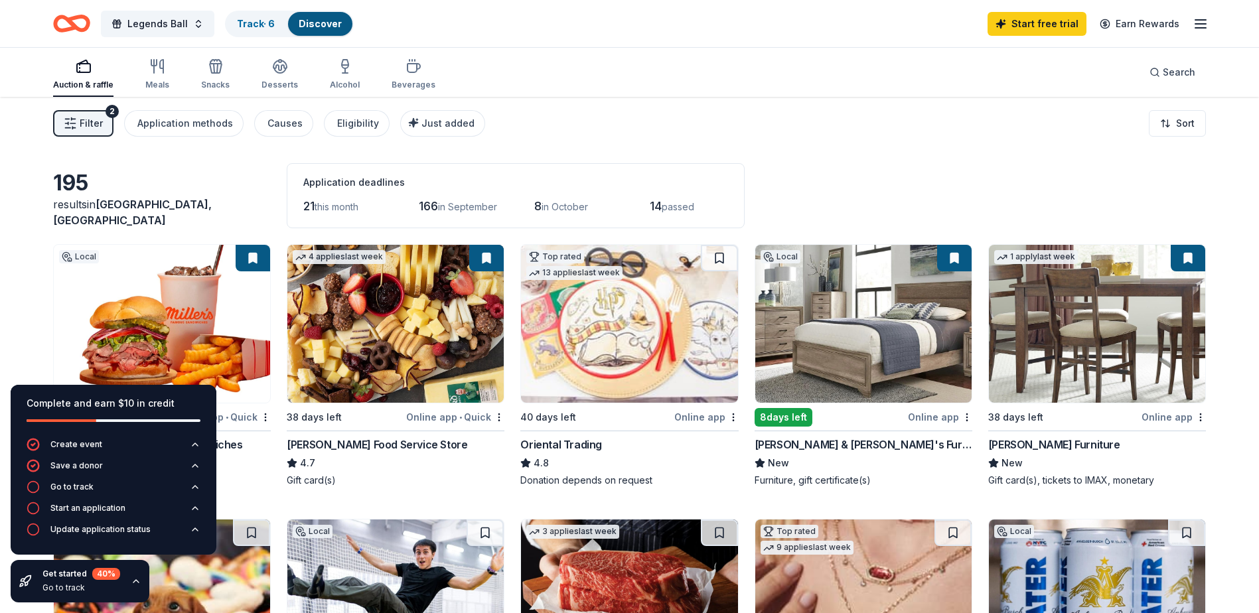
click at [68, 126] on icon "button" at bounding box center [70, 123] width 13 height 13
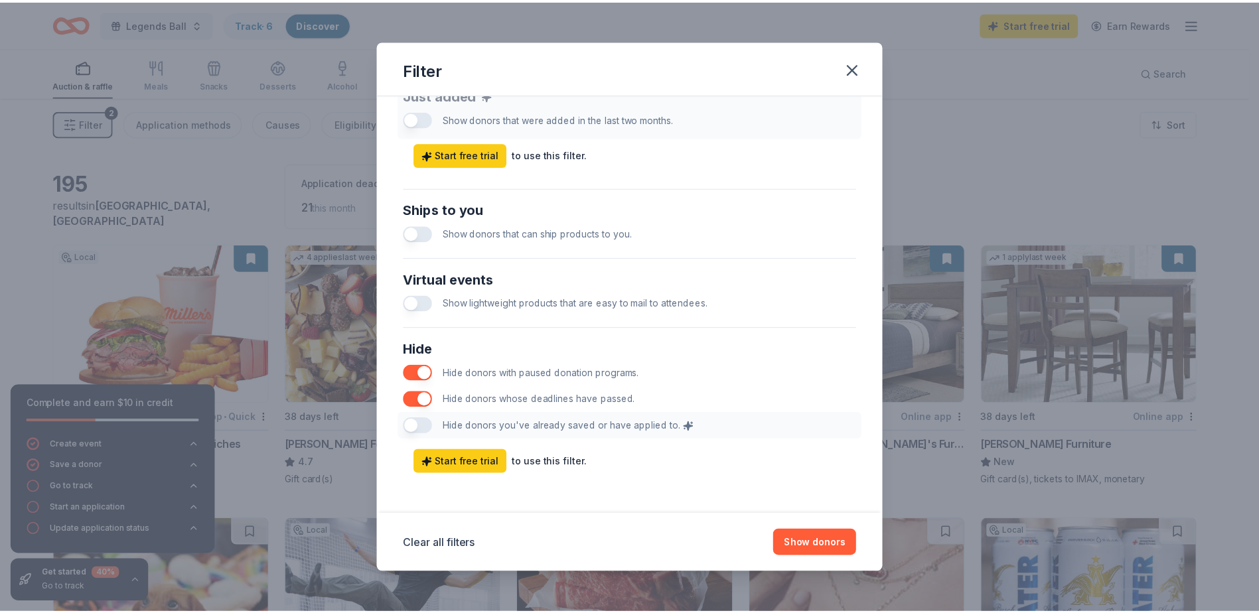
scroll to position [544, 0]
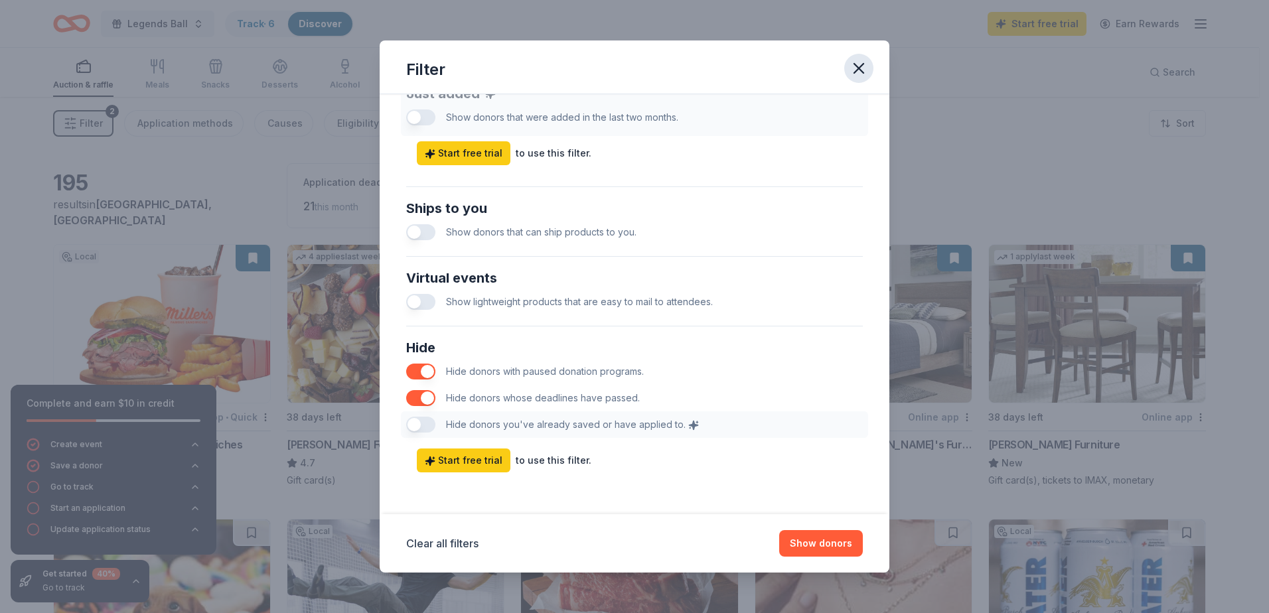
click at [868, 59] on icon "button" at bounding box center [859, 68] width 19 height 19
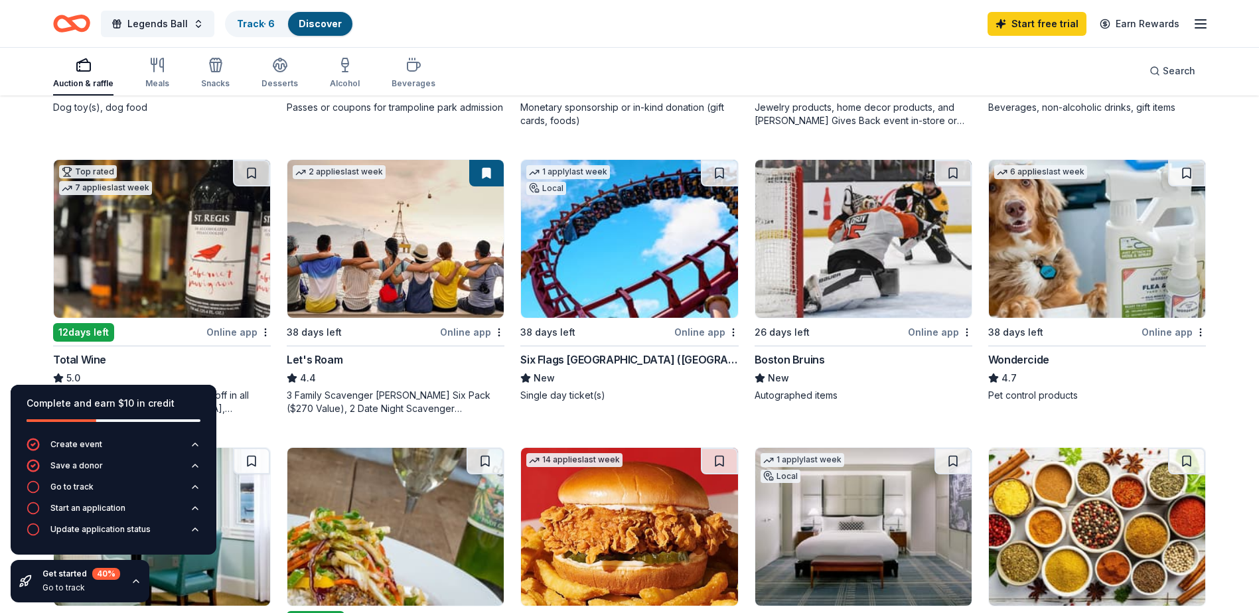
scroll to position [597, 0]
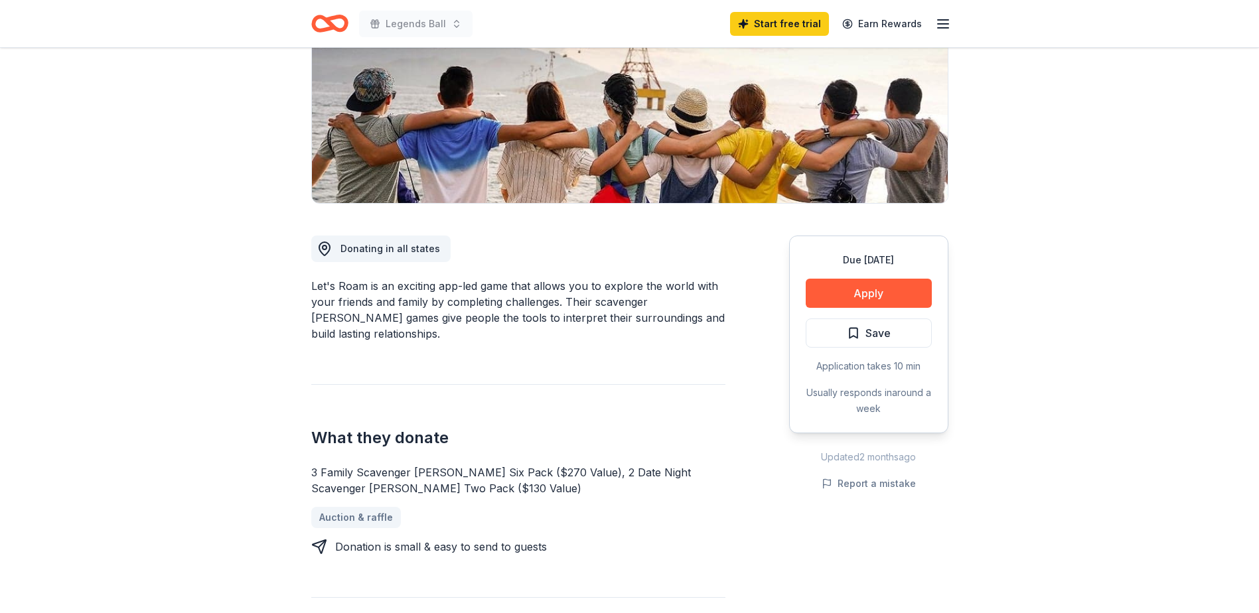
scroll to position [199, 0]
click at [862, 283] on button "Apply" at bounding box center [869, 293] width 126 height 29
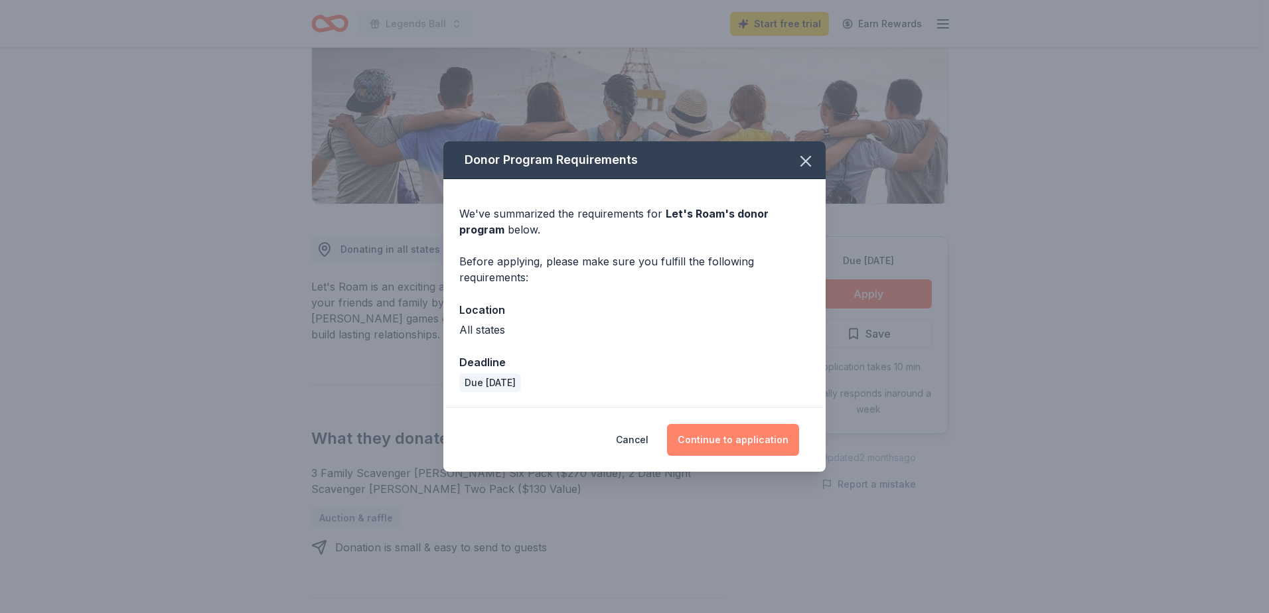
click at [704, 440] on button "Continue to application" at bounding box center [733, 440] width 132 height 32
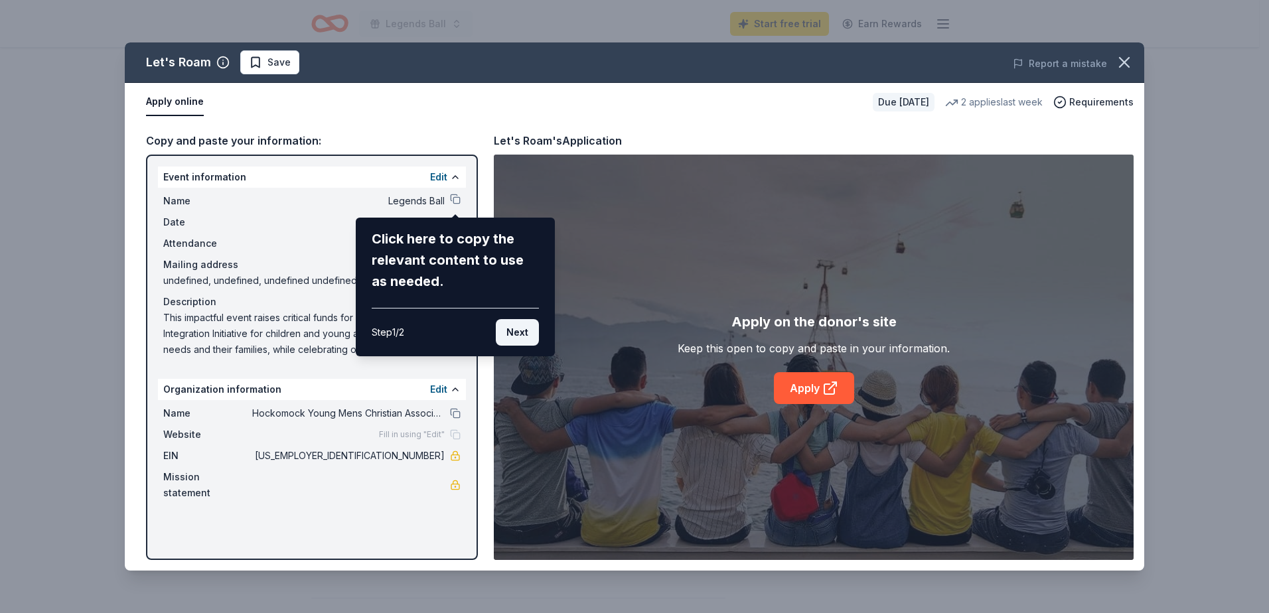
click at [519, 326] on button "Next" at bounding box center [517, 332] width 43 height 27
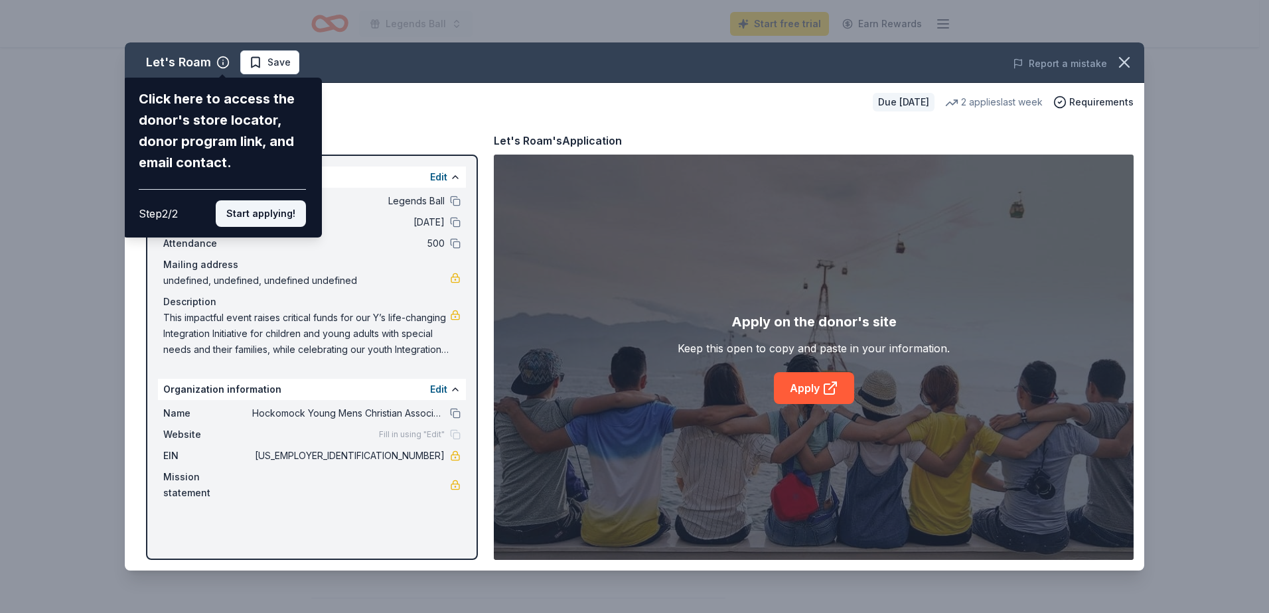
click at [256, 216] on button "Start applying!" at bounding box center [261, 213] width 90 height 27
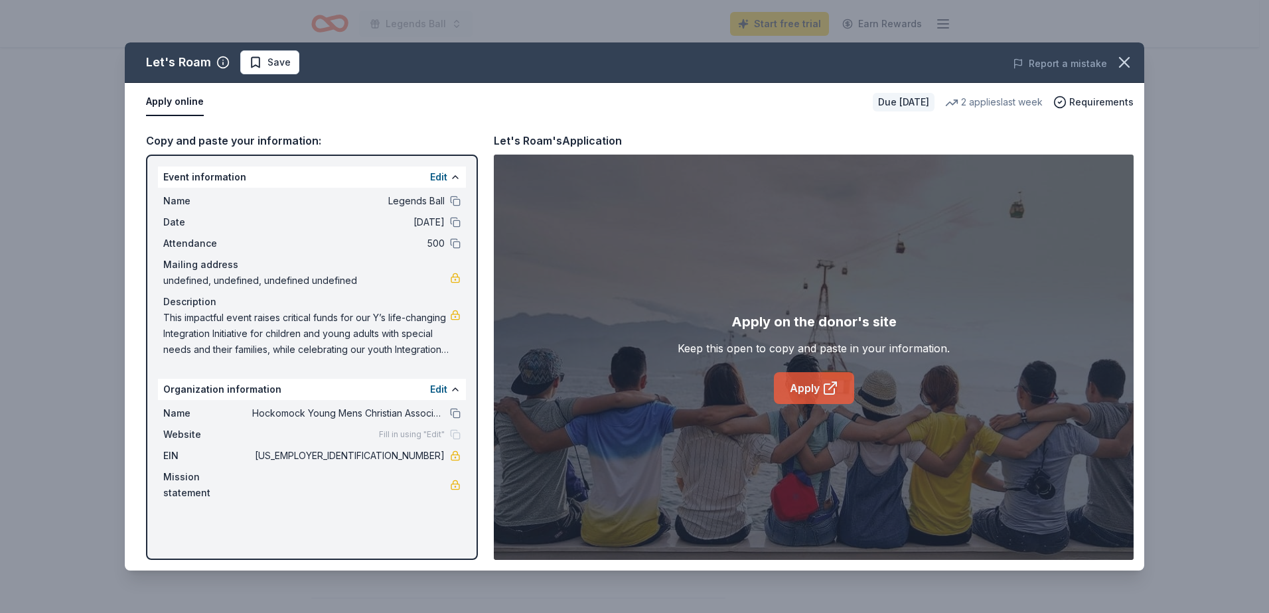
click at [822, 396] on icon at bounding box center [830, 388] width 16 height 16
click at [275, 64] on span "Save" at bounding box center [279, 62] width 23 height 16
click at [1118, 65] on icon "button" at bounding box center [1124, 62] width 19 height 19
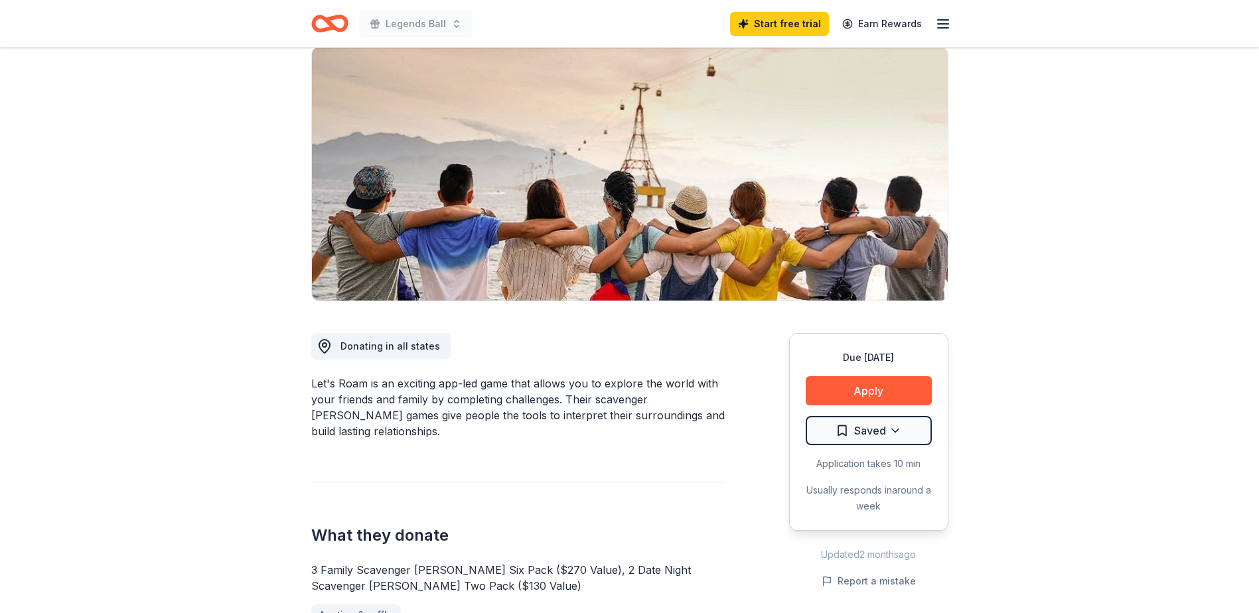
scroll to position [0, 0]
